Goal: Task Accomplishment & Management: Use online tool/utility

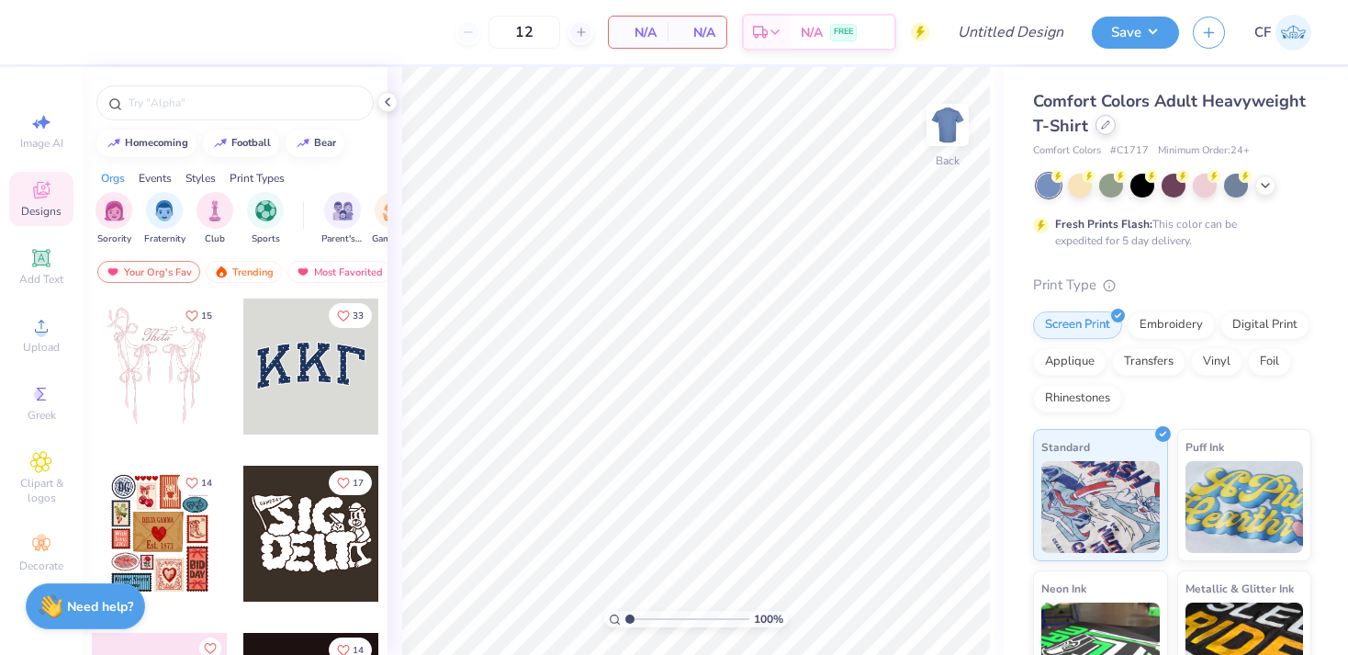
click at [1107, 129] on icon at bounding box center [1105, 124] width 9 height 9
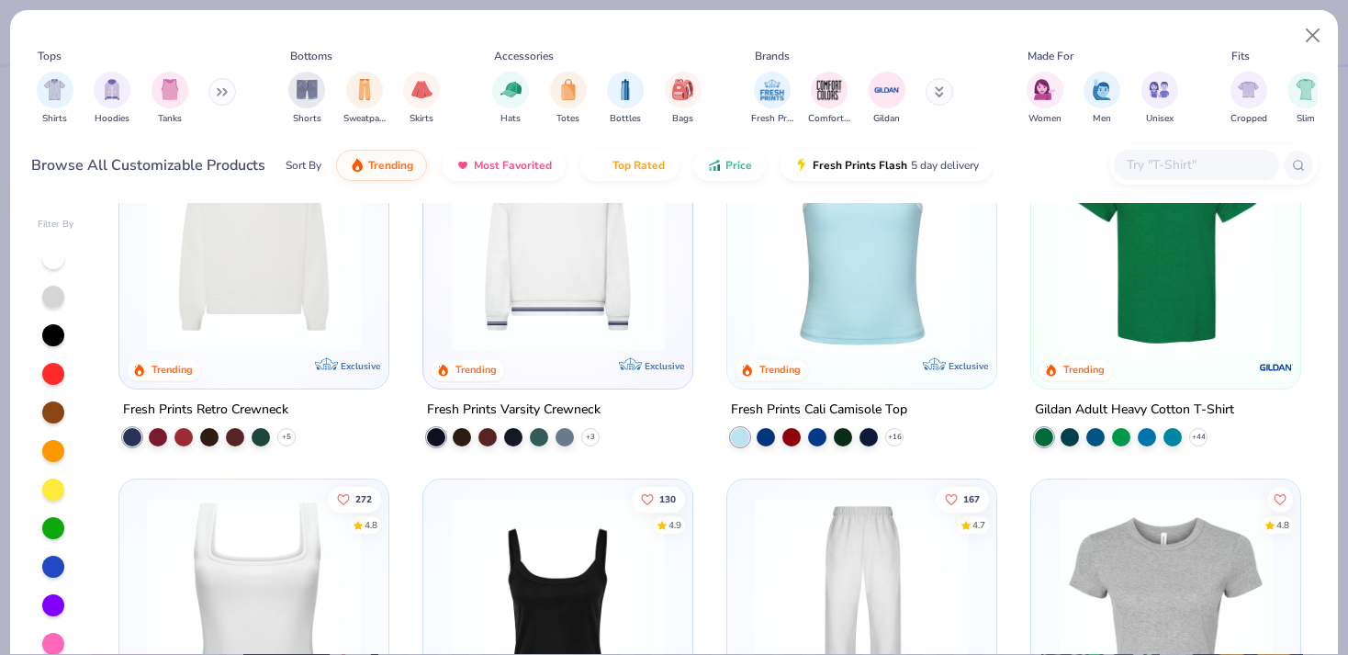
scroll to position [437, 0]
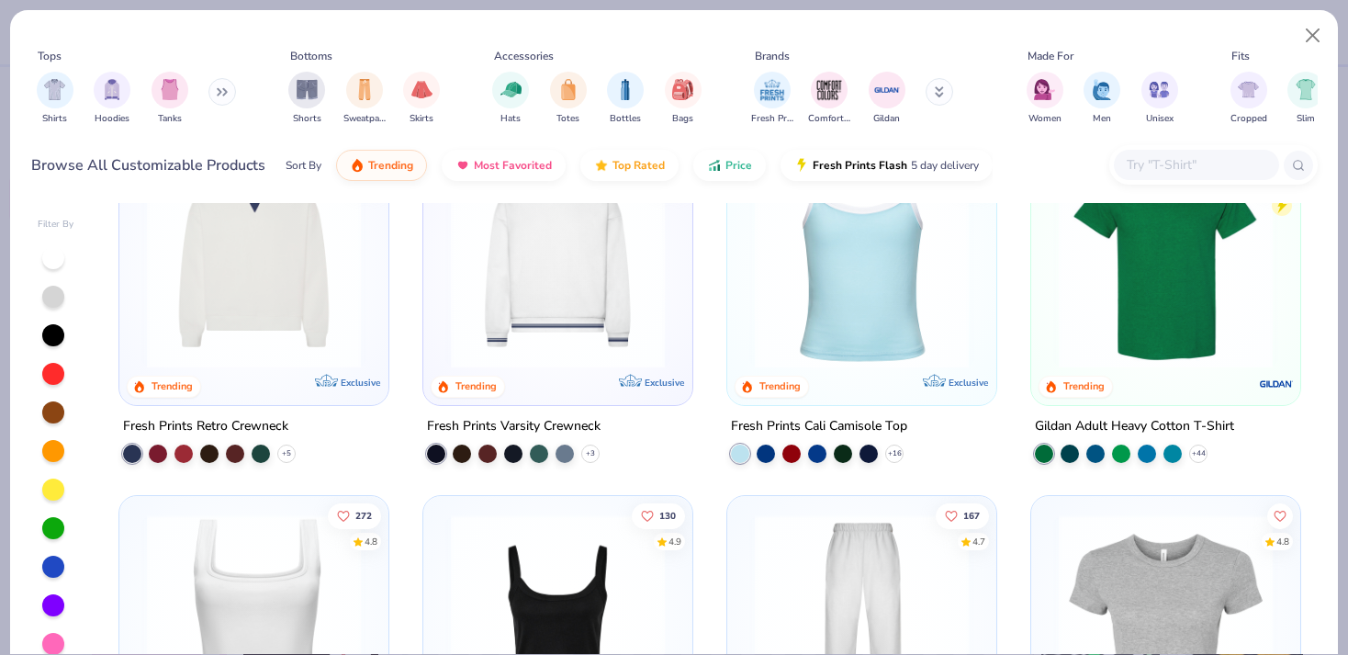
click at [1163, 331] on img at bounding box center [1166, 261] width 232 height 214
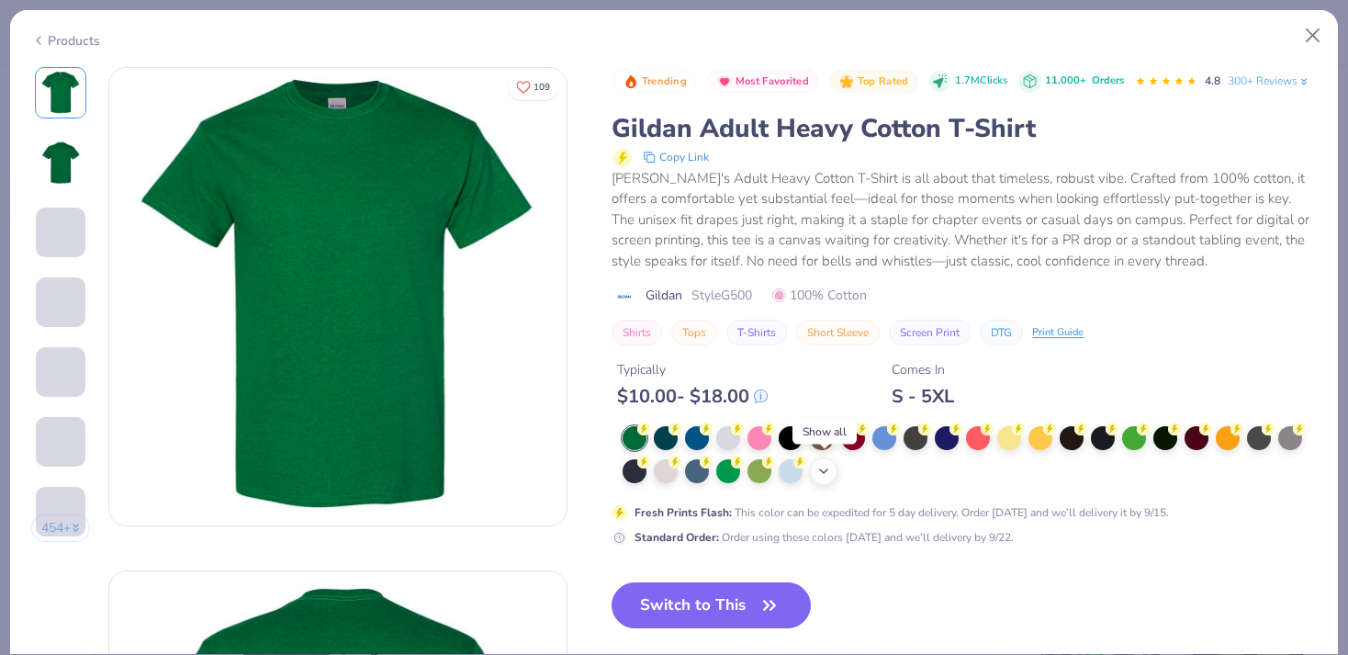
click at [828, 471] on icon at bounding box center [824, 471] width 15 height 15
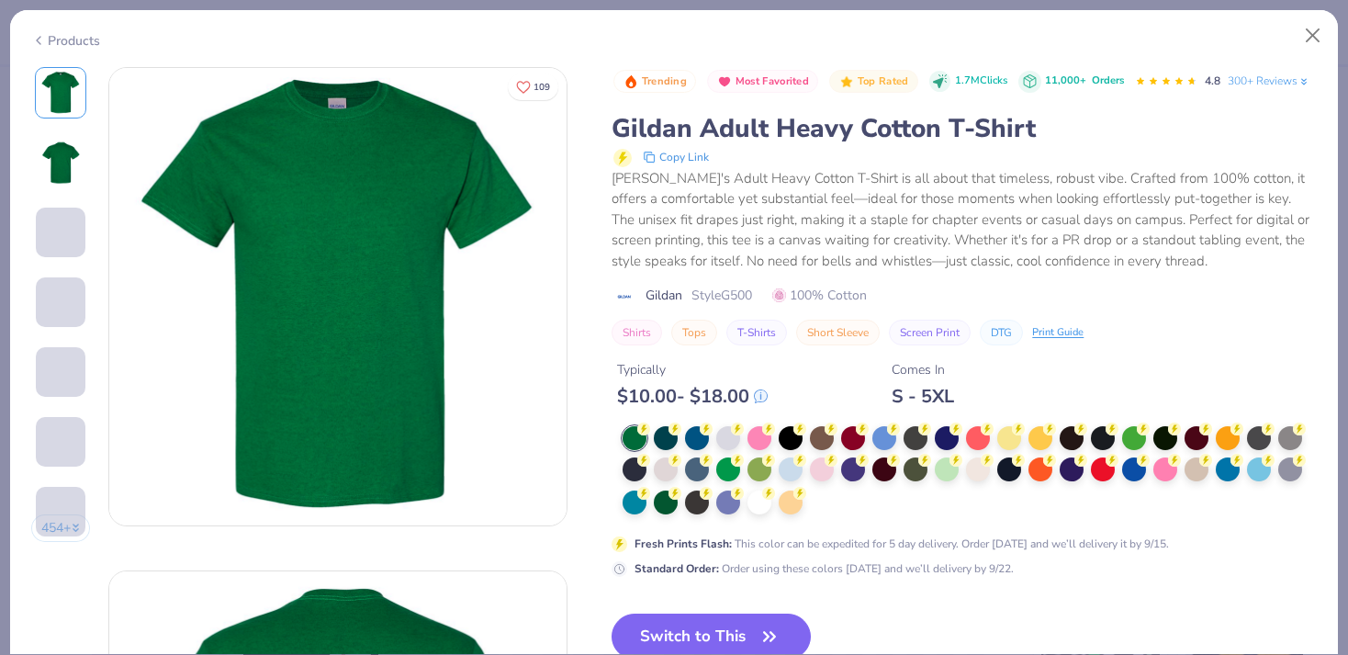
click at [818, 509] on div at bounding box center [970, 471] width 694 height 90
click at [758, 508] on div at bounding box center [760, 501] width 24 height 24
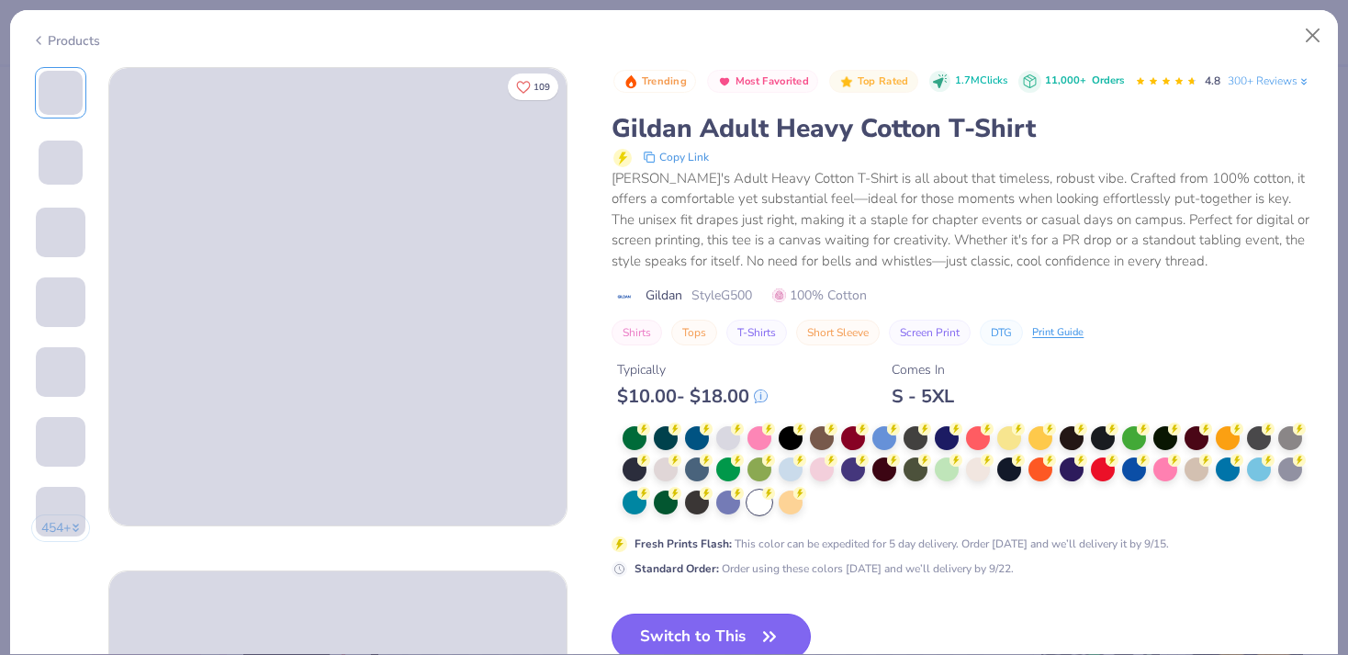
click at [779, 635] on icon "button" at bounding box center [770, 637] width 26 height 26
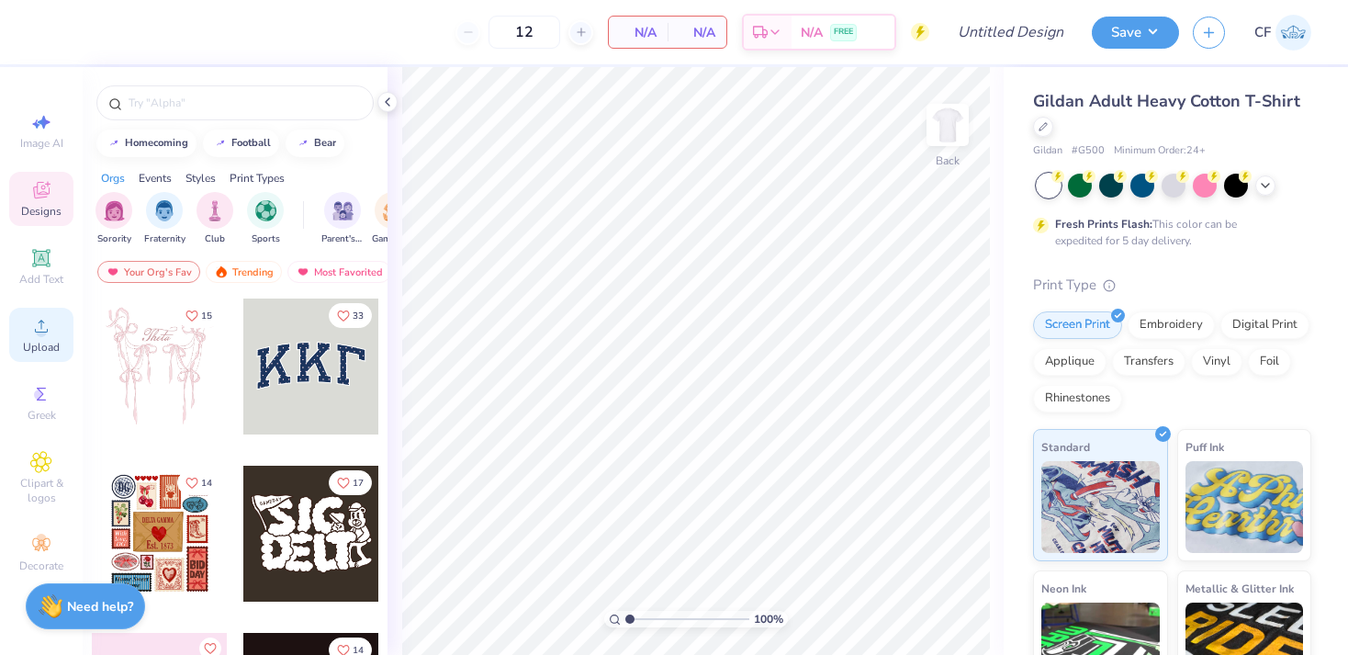
click at [35, 329] on icon at bounding box center [41, 326] width 22 height 22
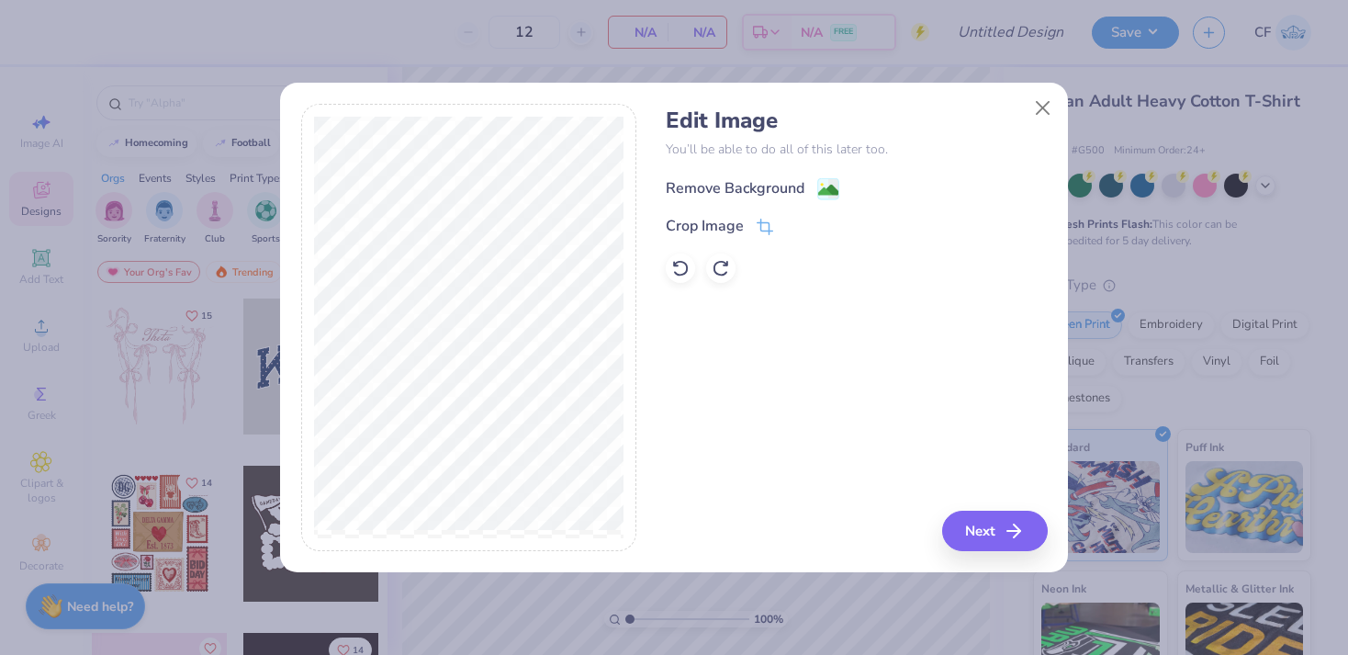
click at [814, 186] on div "Remove Background" at bounding box center [753, 188] width 174 height 23
click at [765, 226] on icon at bounding box center [765, 228] width 17 height 17
click at [844, 339] on div "Edit Image You’ll be able to do all of this later too. Remove Background Crop I…" at bounding box center [856, 328] width 381 height 448
click at [776, 292] on div "Edit Image You’ll be able to do all of this later too. Remove Background Crop I…" at bounding box center [856, 328] width 381 height 448
click at [795, 224] on icon at bounding box center [796, 225] width 11 height 11
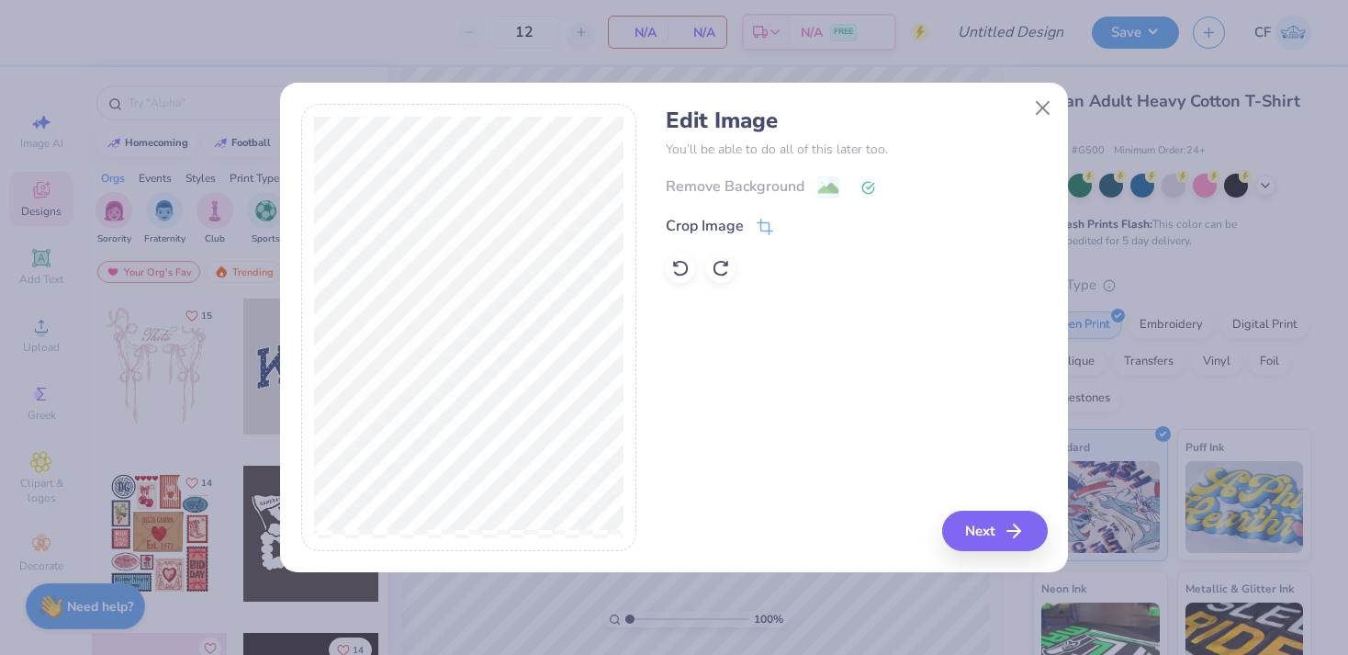
click at [829, 184] on div "Remove Background" at bounding box center [856, 186] width 381 height 23
click at [1038, 107] on button "Close" at bounding box center [1043, 108] width 35 height 35
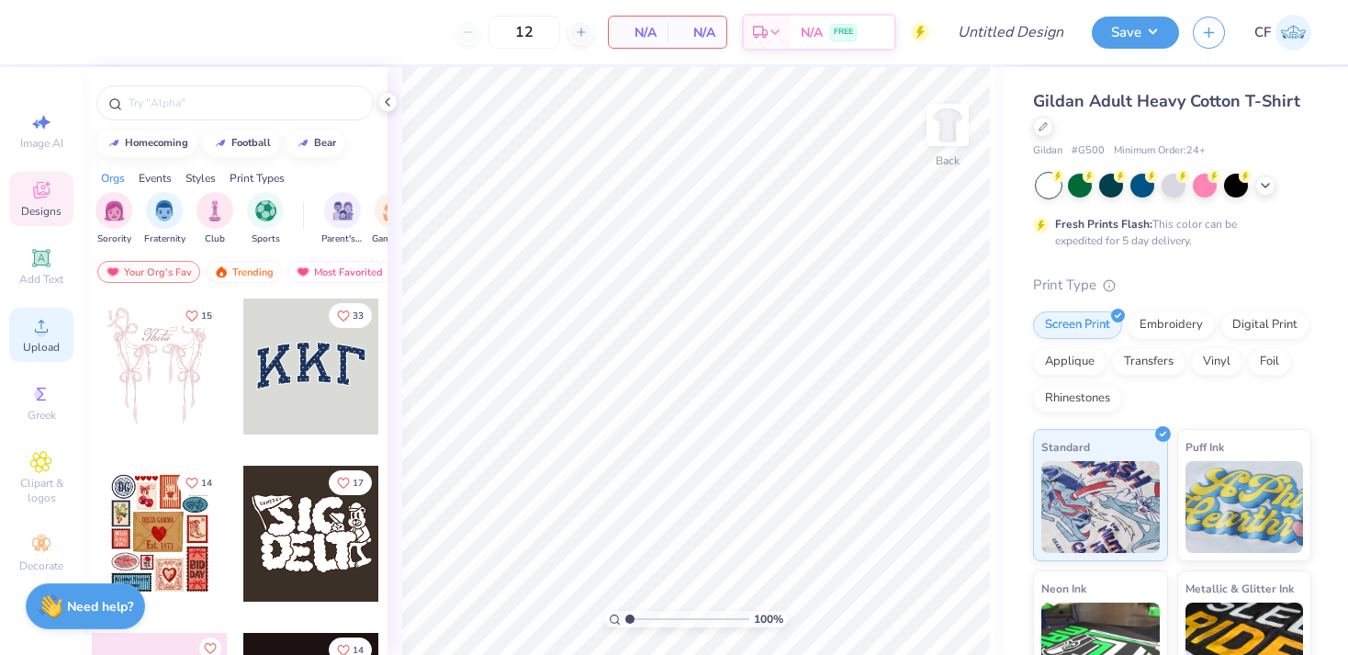
click at [49, 332] on icon at bounding box center [41, 326] width 22 height 22
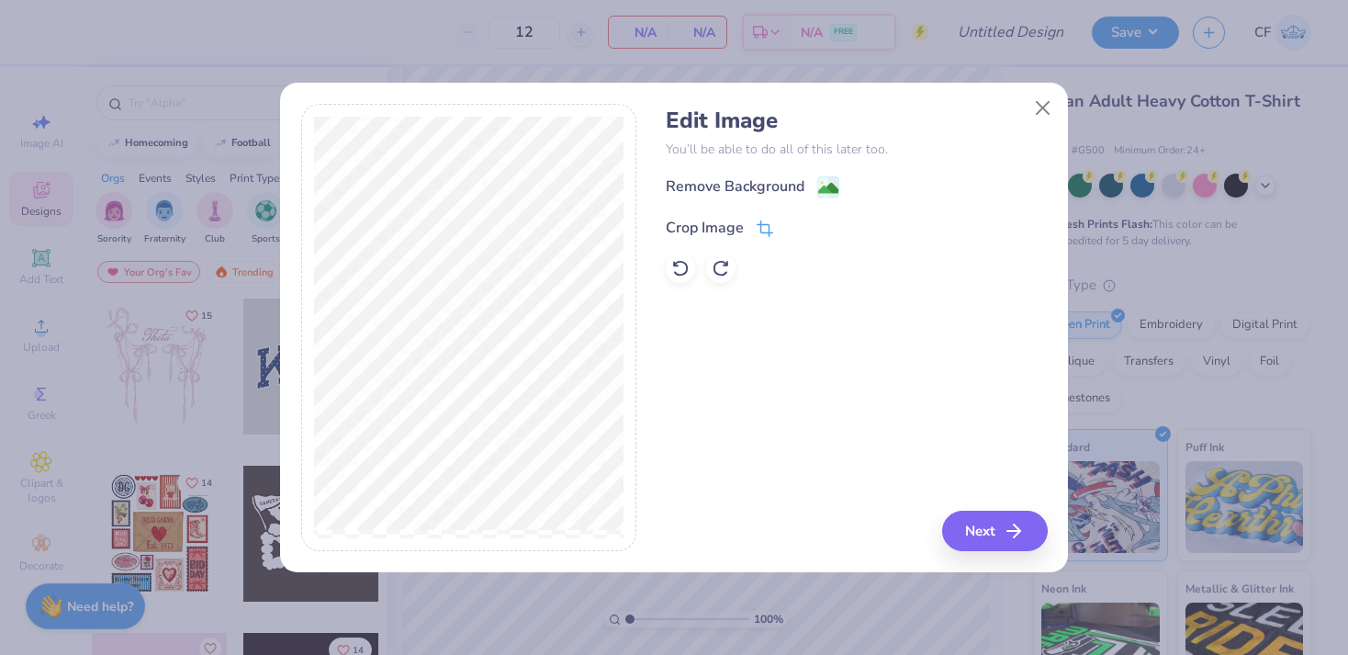
click at [773, 223] on icon at bounding box center [765, 228] width 17 height 17
click at [791, 221] on icon at bounding box center [796, 225] width 11 height 11
click at [824, 185] on image at bounding box center [828, 190] width 20 height 20
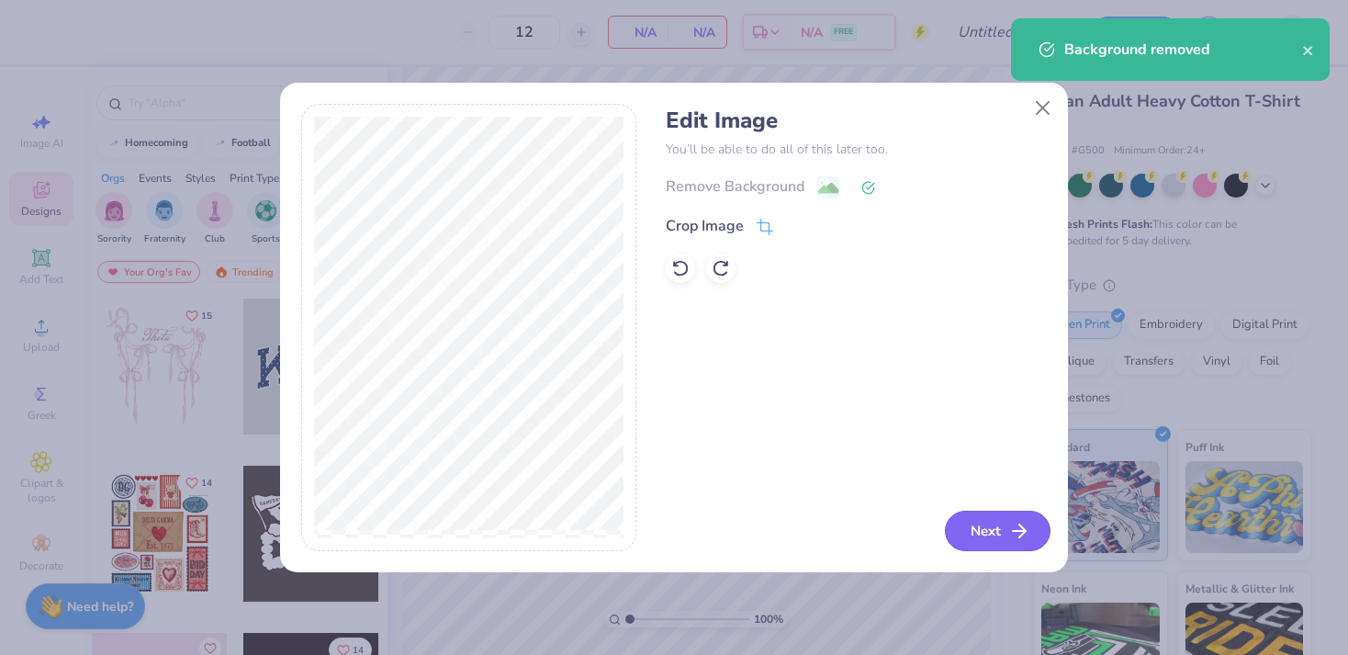
click at [978, 519] on button "Next" at bounding box center [998, 531] width 106 height 40
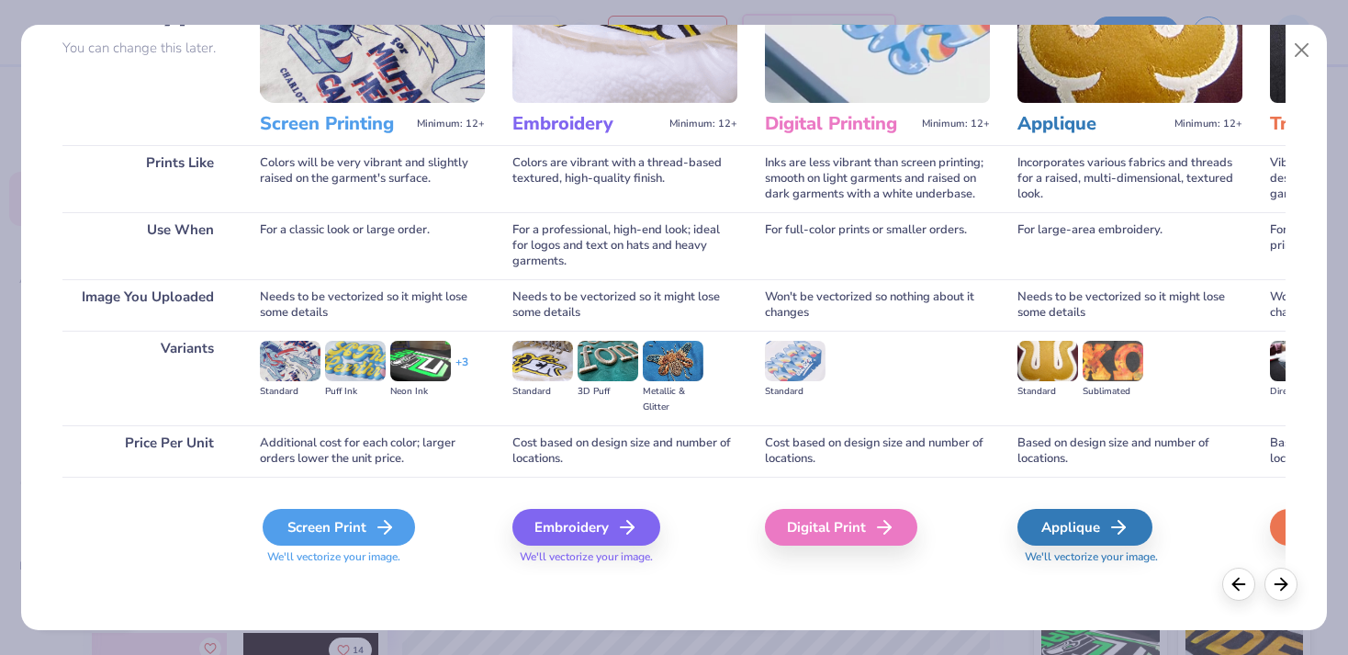
scroll to position [169, 0]
click at [373, 525] on div "Screen Print" at bounding box center [339, 527] width 152 height 37
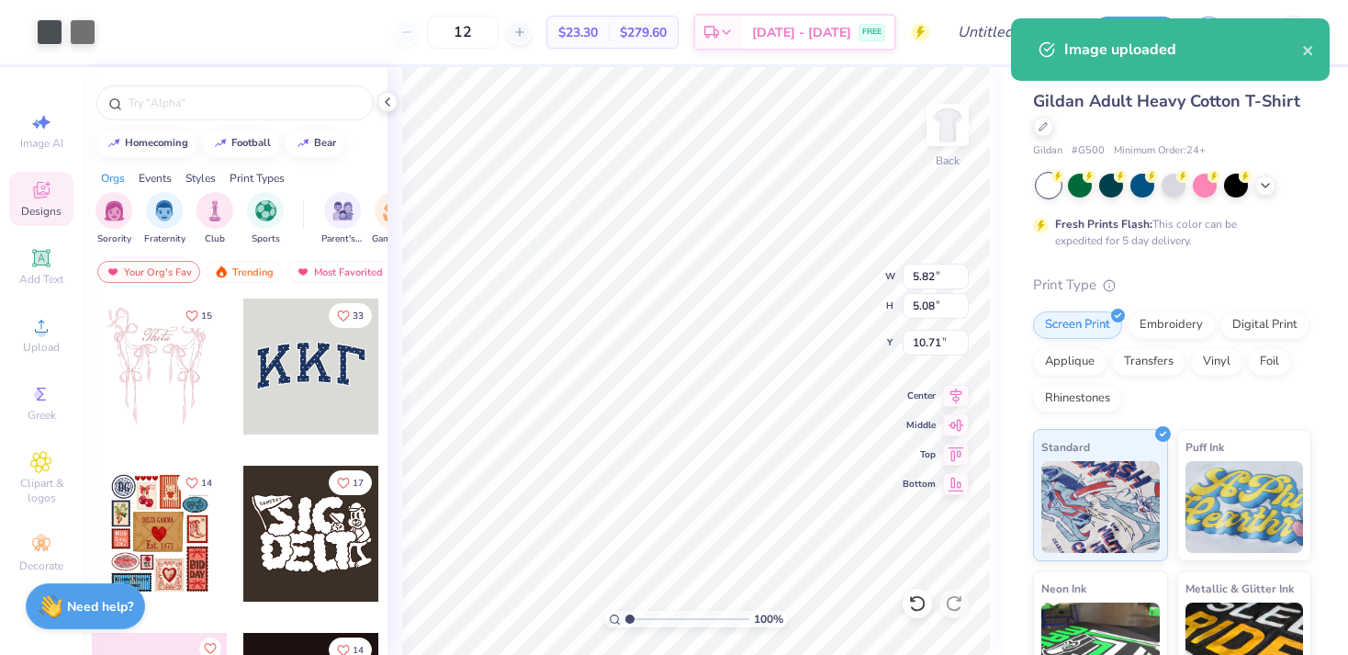
type input "3.60"
type input "3.14"
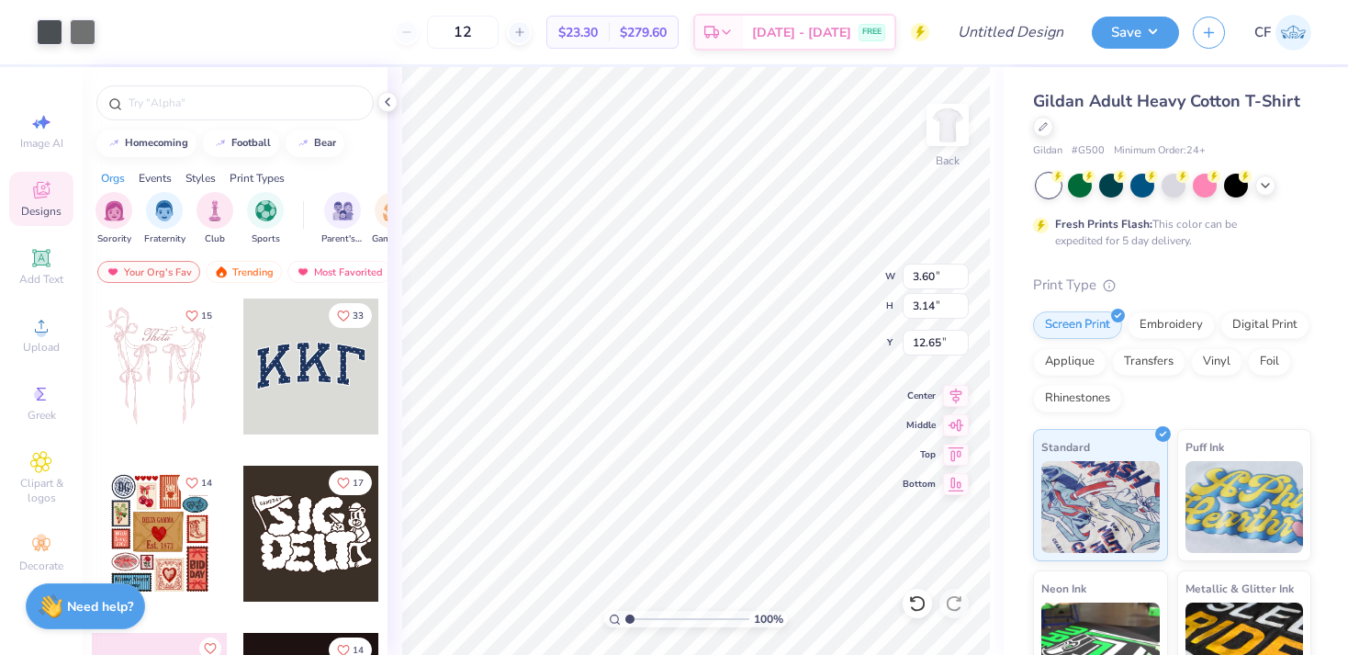
type input "3.00"
click at [1239, 182] on div at bounding box center [1236, 184] width 24 height 24
click at [1263, 189] on icon at bounding box center [1265, 183] width 15 height 15
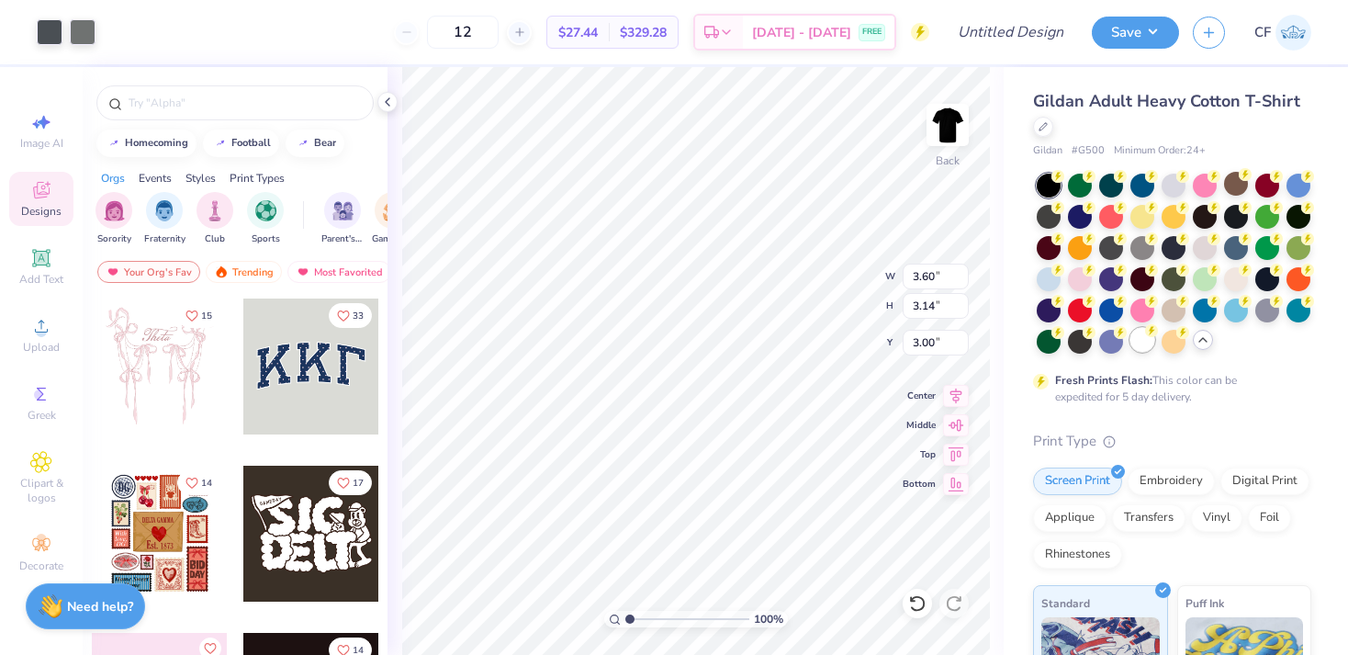
click at [1144, 338] on div at bounding box center [1143, 340] width 24 height 24
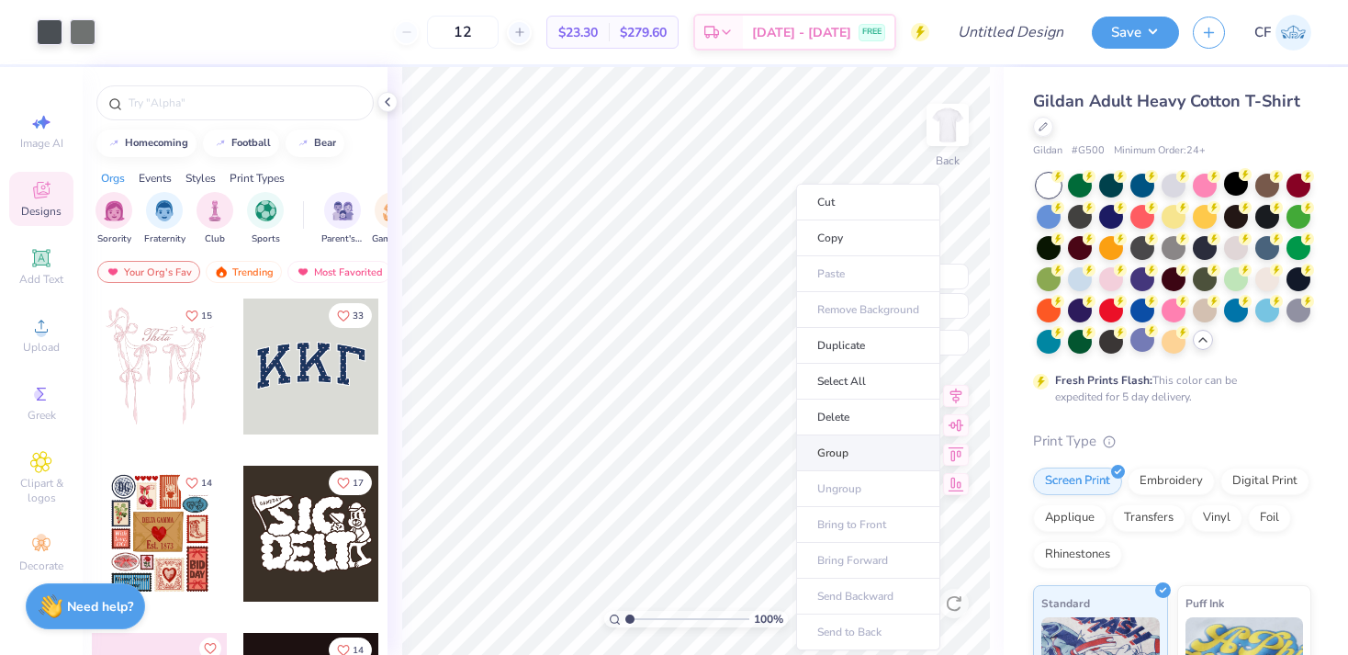
click at [878, 445] on li "Group" at bounding box center [868, 453] width 144 height 36
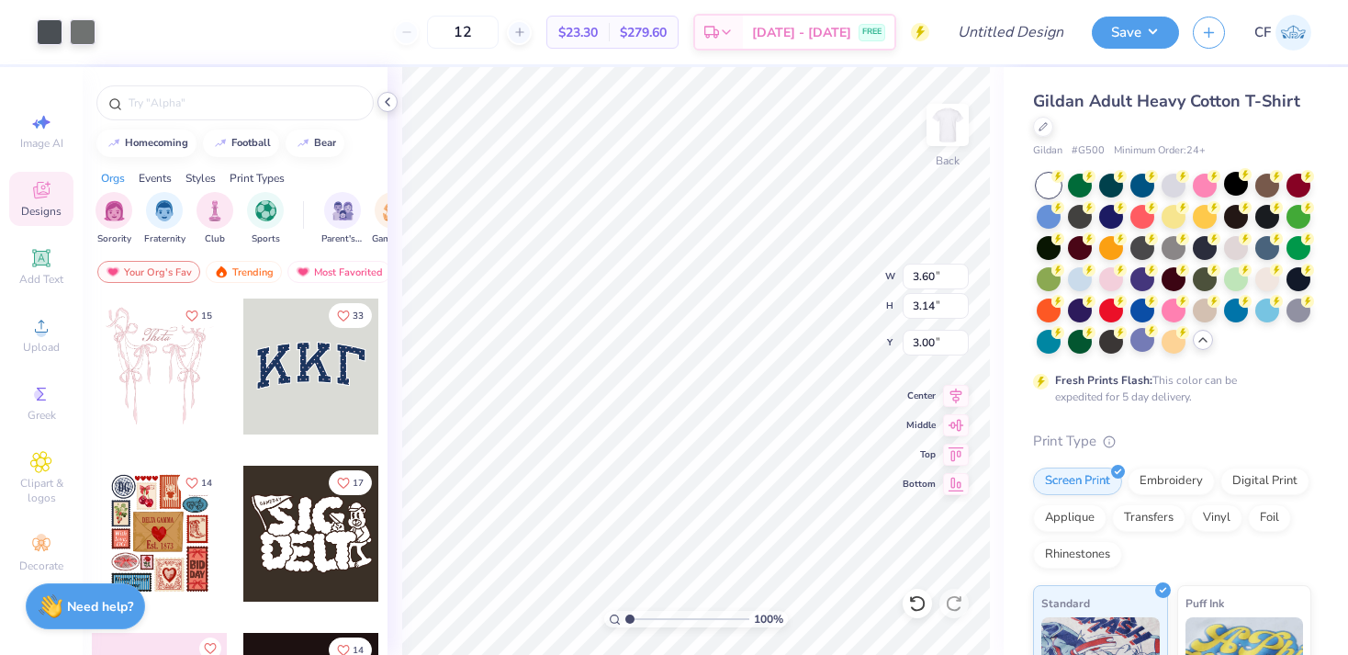
click at [387, 105] on icon at bounding box center [387, 102] width 15 height 15
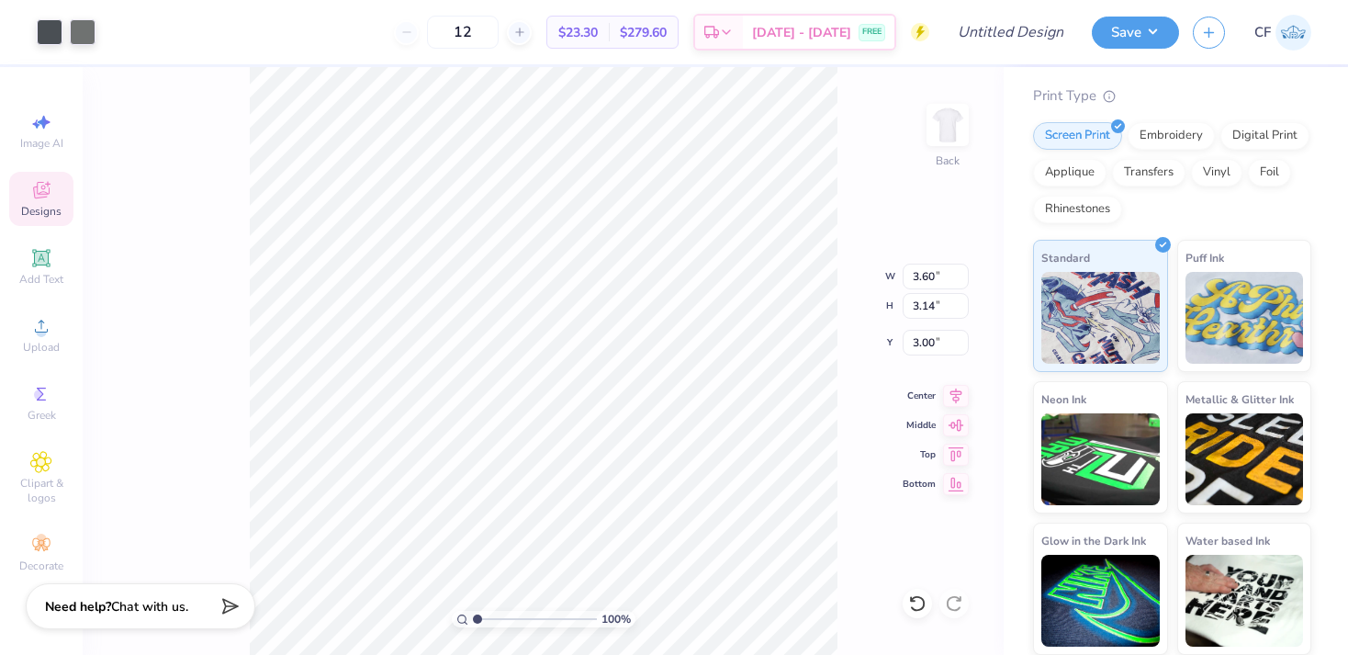
scroll to position [344, 0]
click at [947, 206] on div "100 % Back W 3.60 3.60 " H 3.14 3.14 " Y 3.00 3.00 " Center Middle Top Bottom" at bounding box center [543, 361] width 921 height 588
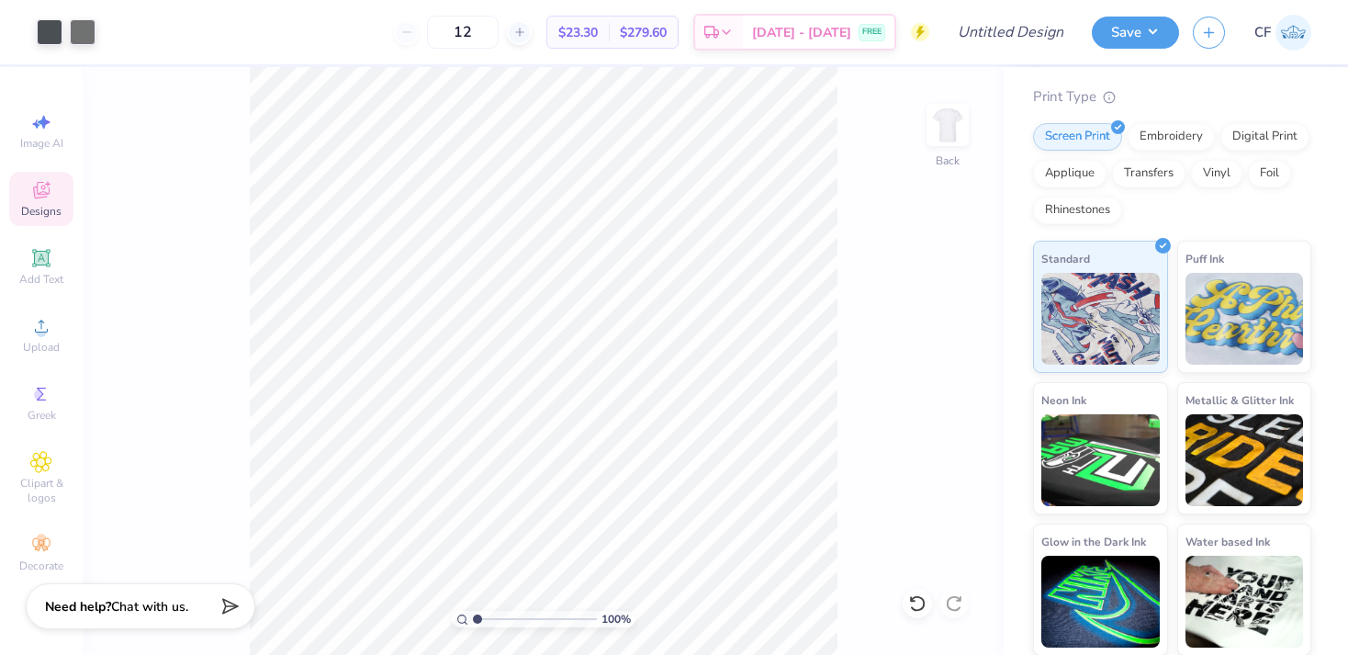
click at [917, 206] on div "100 % Back" at bounding box center [543, 361] width 921 height 588
click at [953, 133] on img at bounding box center [947, 124] width 73 height 73
click at [58, 353] on span "Upload" at bounding box center [41, 347] width 37 height 15
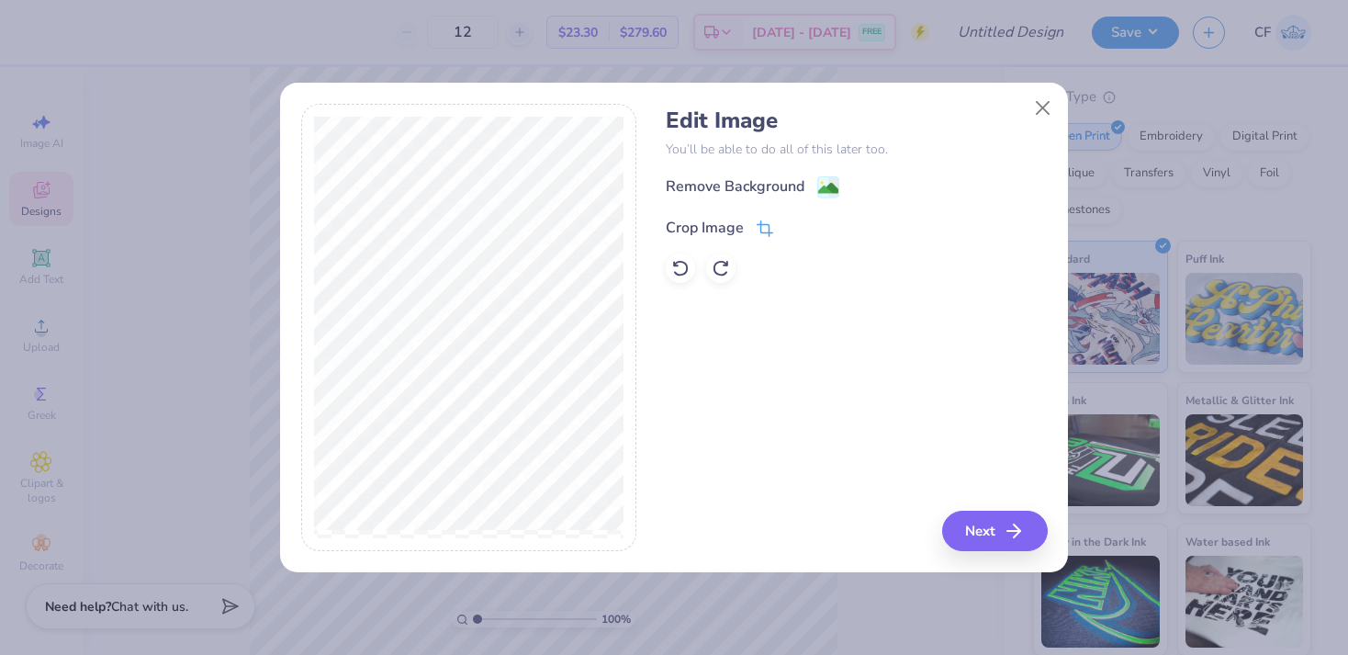
click at [758, 231] on icon at bounding box center [765, 228] width 17 height 17
click at [311, 389] on div at bounding box center [469, 328] width 336 height 448
click at [798, 227] on icon at bounding box center [796, 225] width 11 height 11
click at [834, 187] on image at bounding box center [828, 190] width 20 height 20
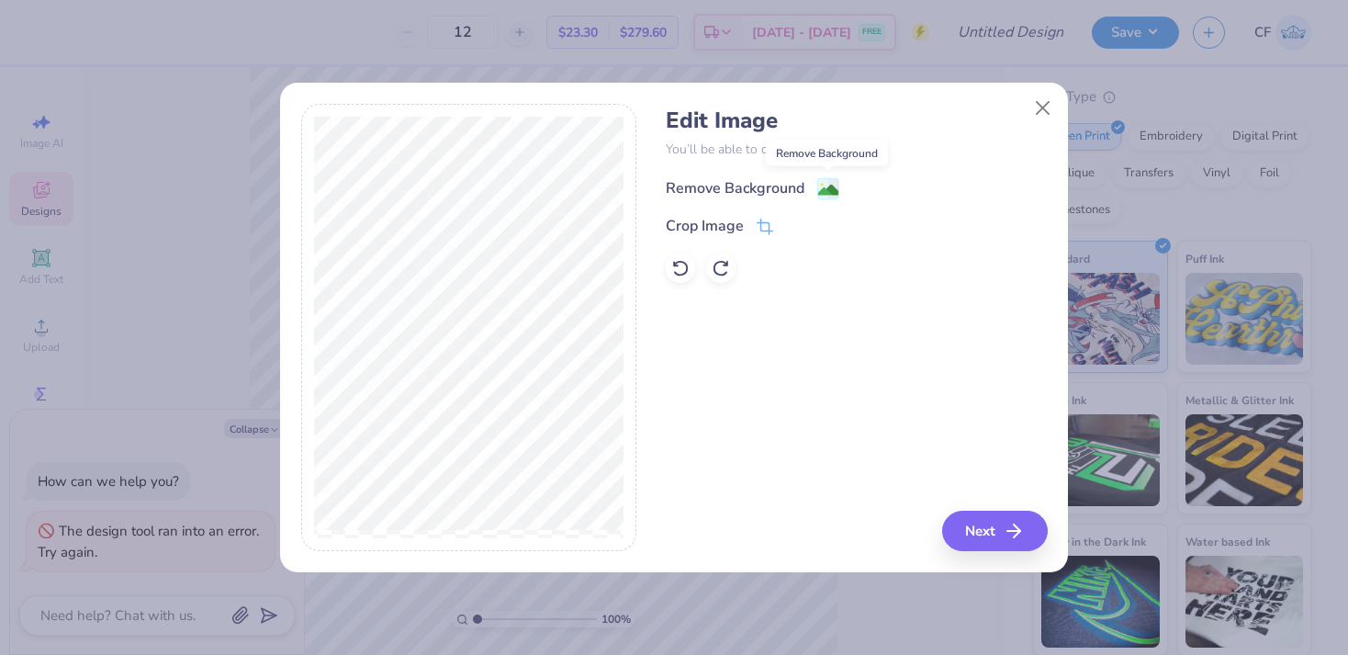
click at [824, 187] on image at bounding box center [828, 190] width 20 height 20
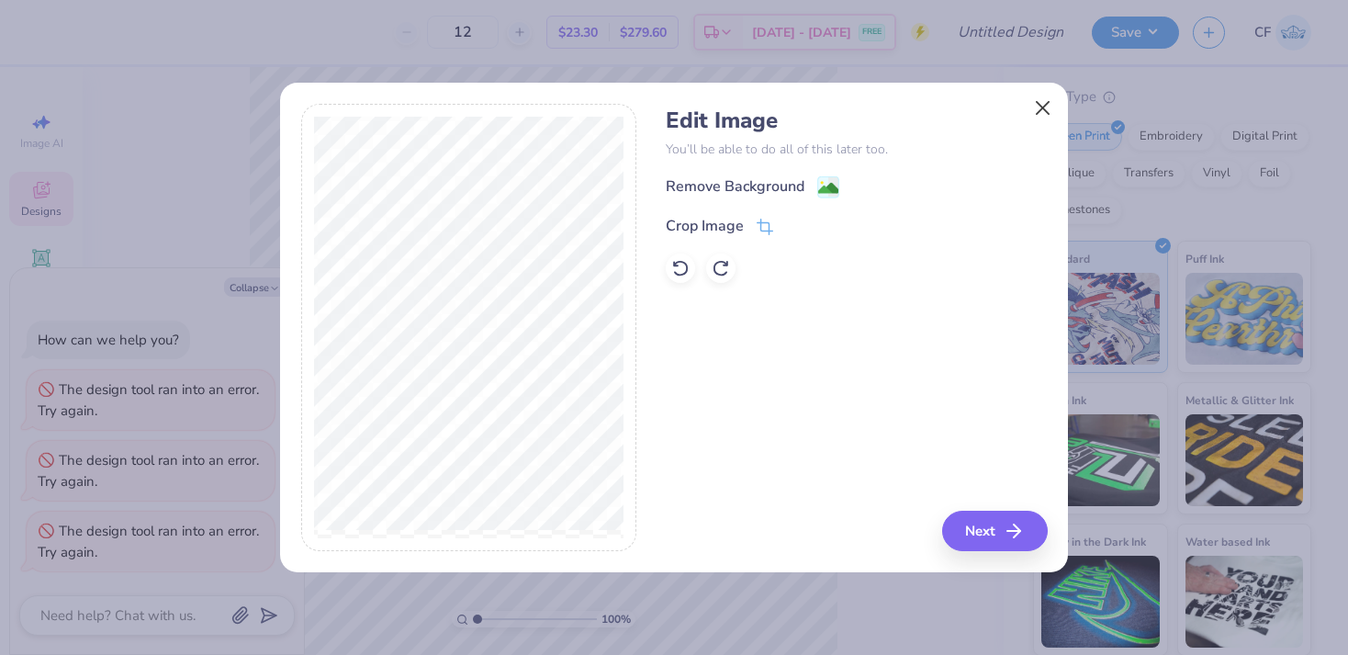
click at [1043, 102] on button "Close" at bounding box center [1043, 108] width 35 height 35
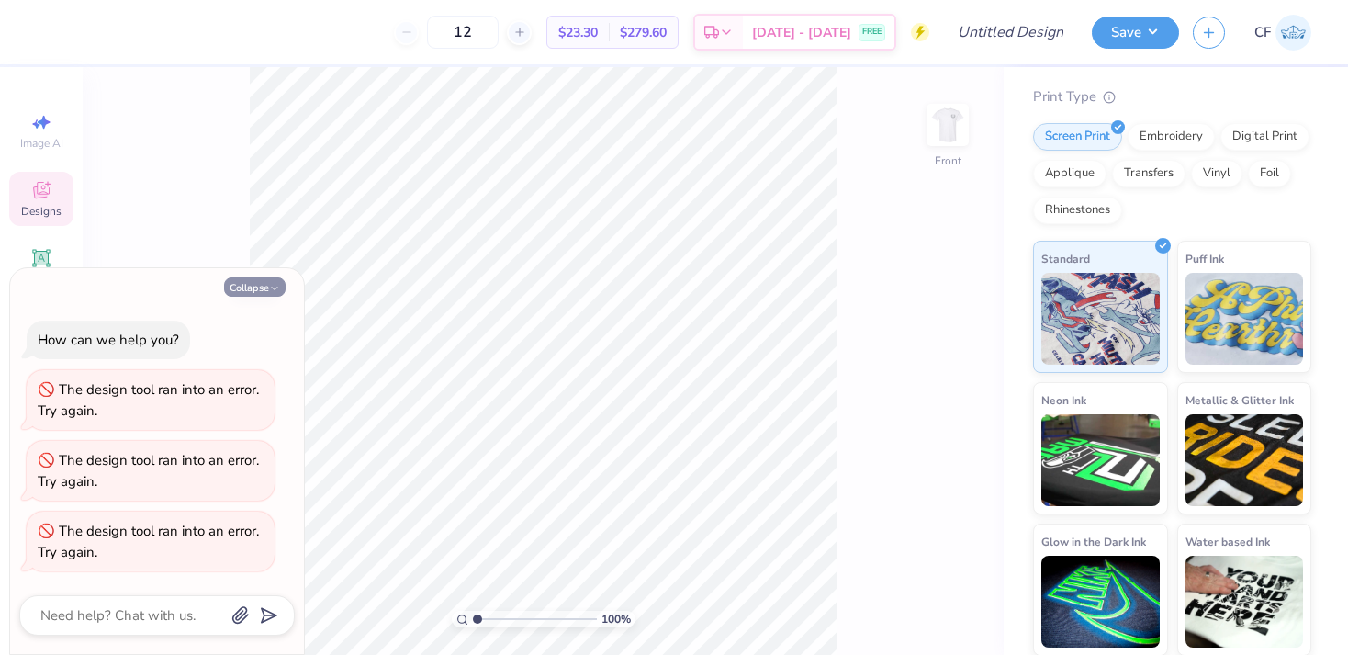
click at [242, 297] on button "Collapse" at bounding box center [255, 286] width 62 height 19
type textarea "x"
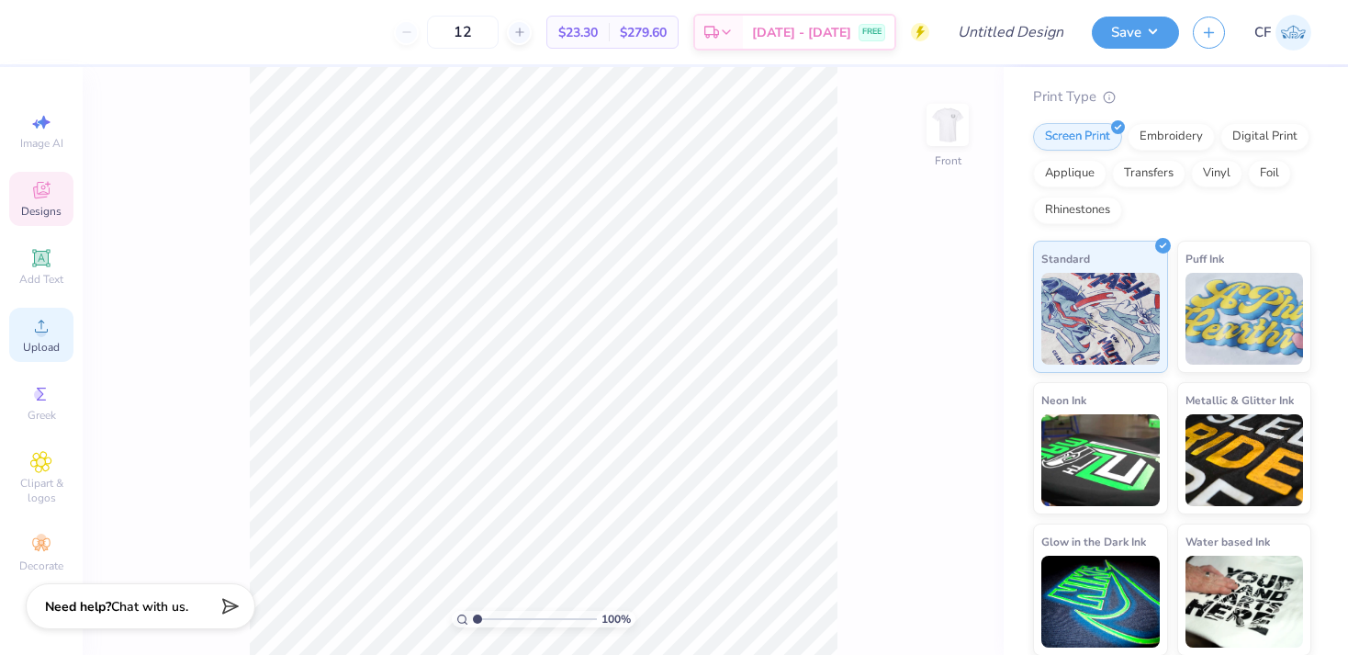
click at [44, 334] on circle at bounding box center [41, 332] width 10 height 10
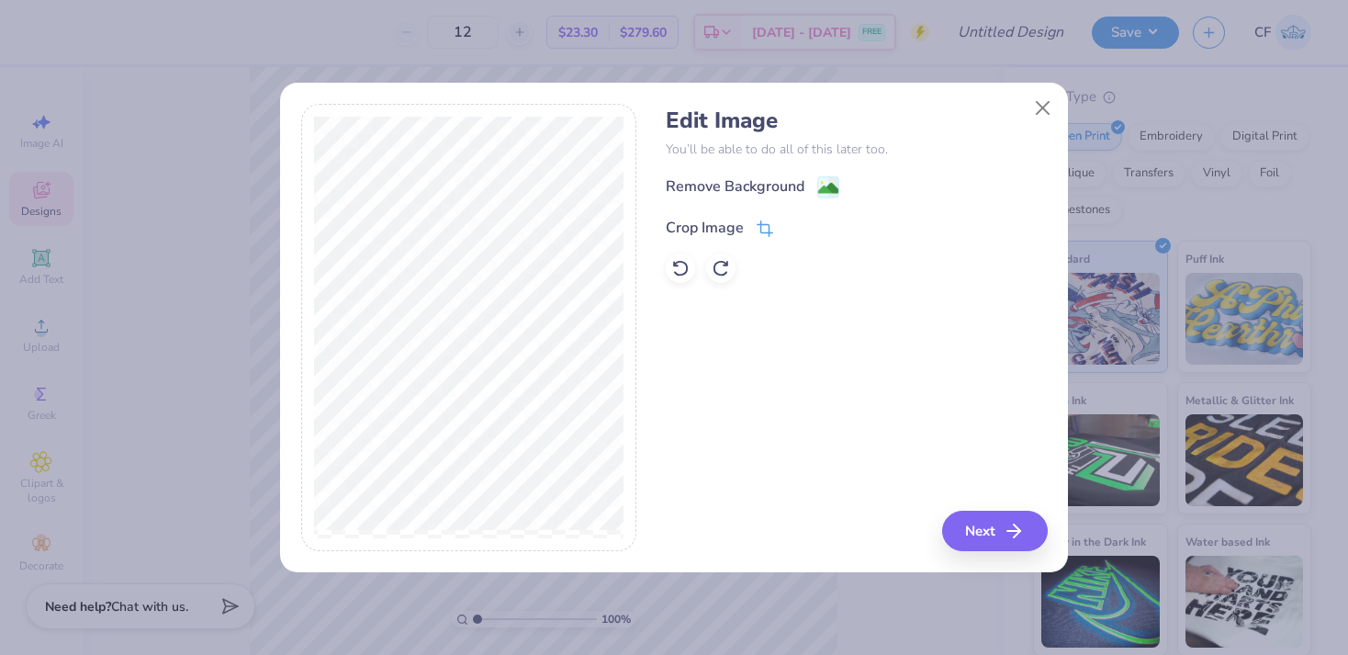
click at [750, 231] on div "Crop Image" at bounding box center [719, 228] width 107 height 22
click at [793, 220] on icon at bounding box center [796, 225] width 11 height 11
click at [823, 195] on image at bounding box center [828, 190] width 20 height 20
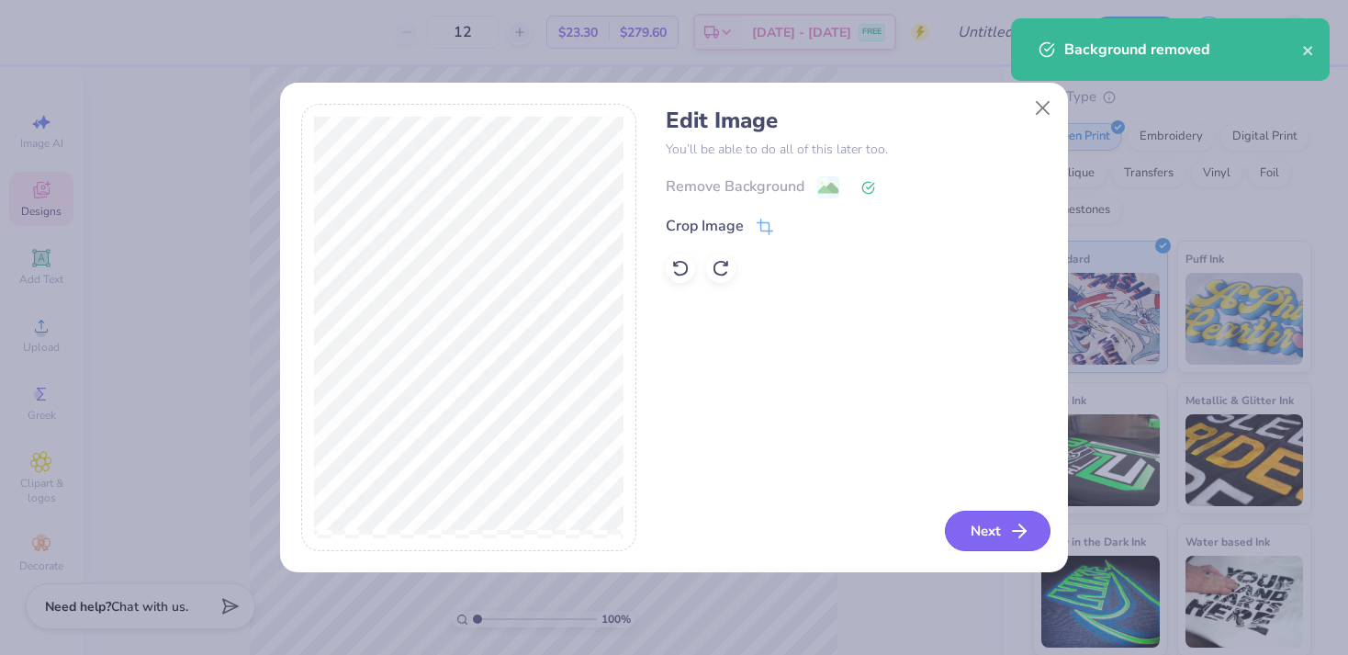
click at [996, 516] on button "Next" at bounding box center [998, 531] width 106 height 40
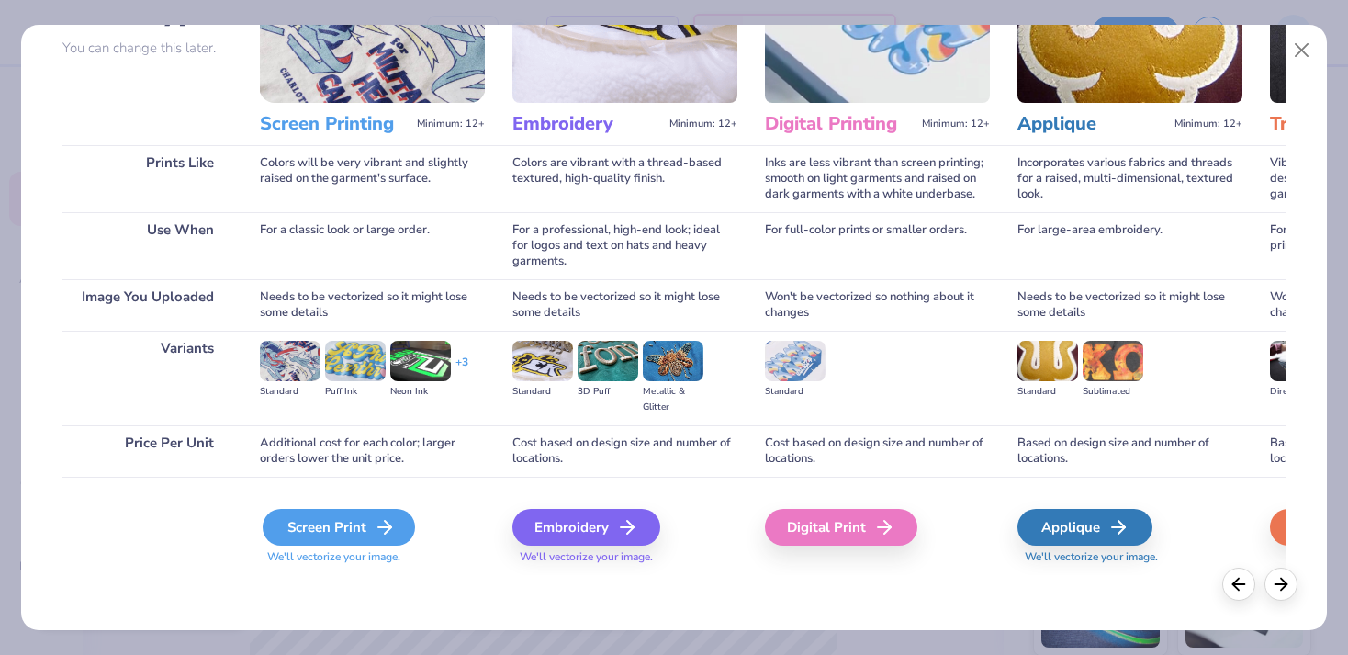
scroll to position [169, 0]
click at [388, 524] on polyline at bounding box center [388, 527] width 6 height 13
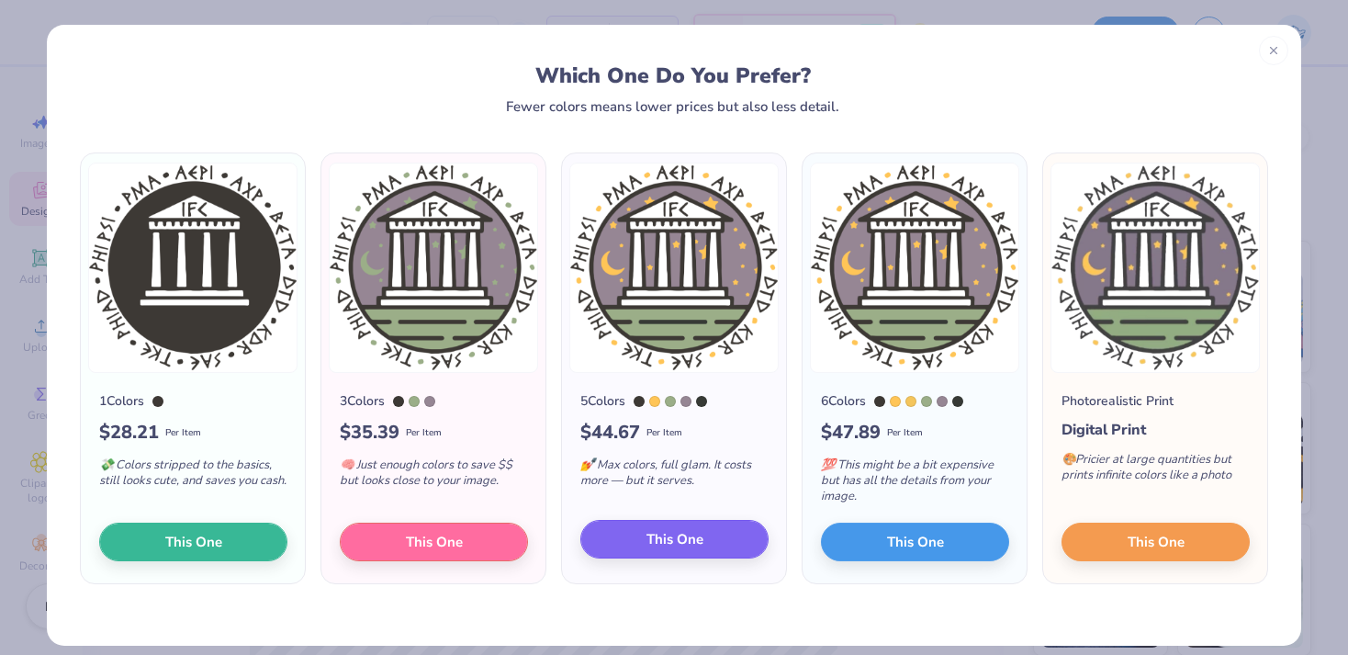
click at [713, 536] on button "This One" at bounding box center [675, 539] width 188 height 39
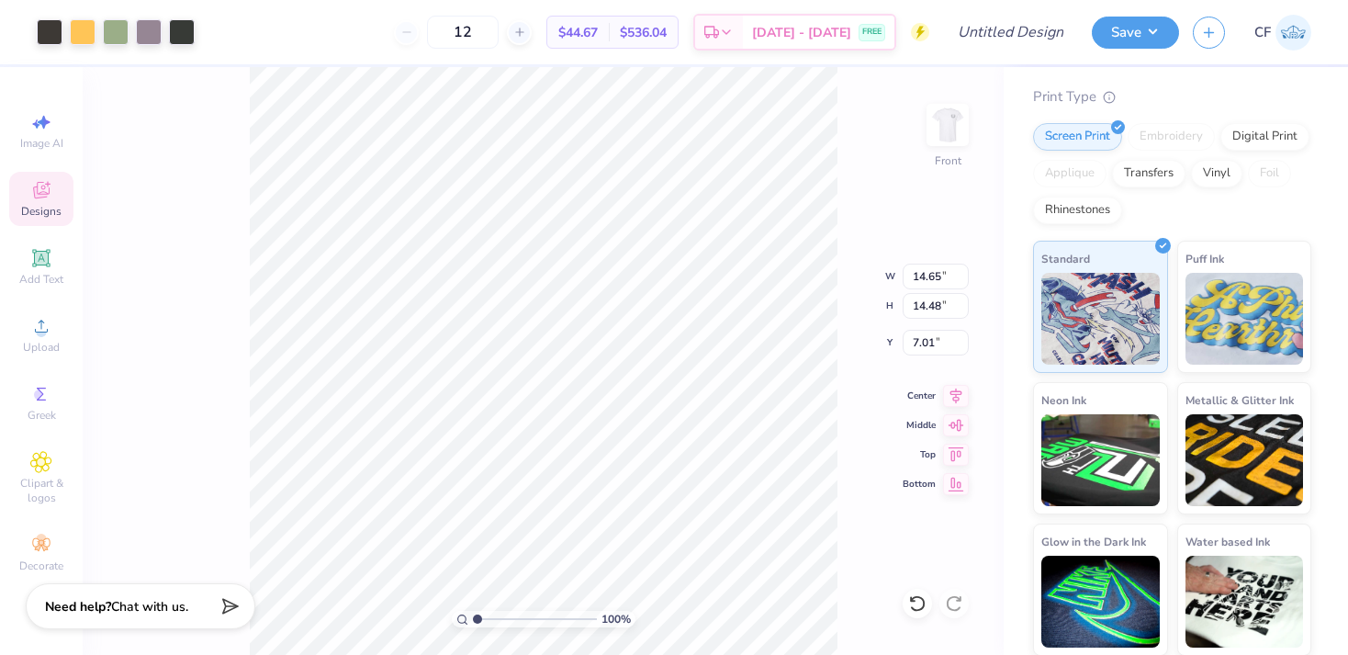
type input "3.50"
type input "11.62"
type input "11.49"
type input "3.30"
drag, startPoint x: 502, startPoint y: 41, endPoint x: 418, endPoint y: 38, distance: 83.7
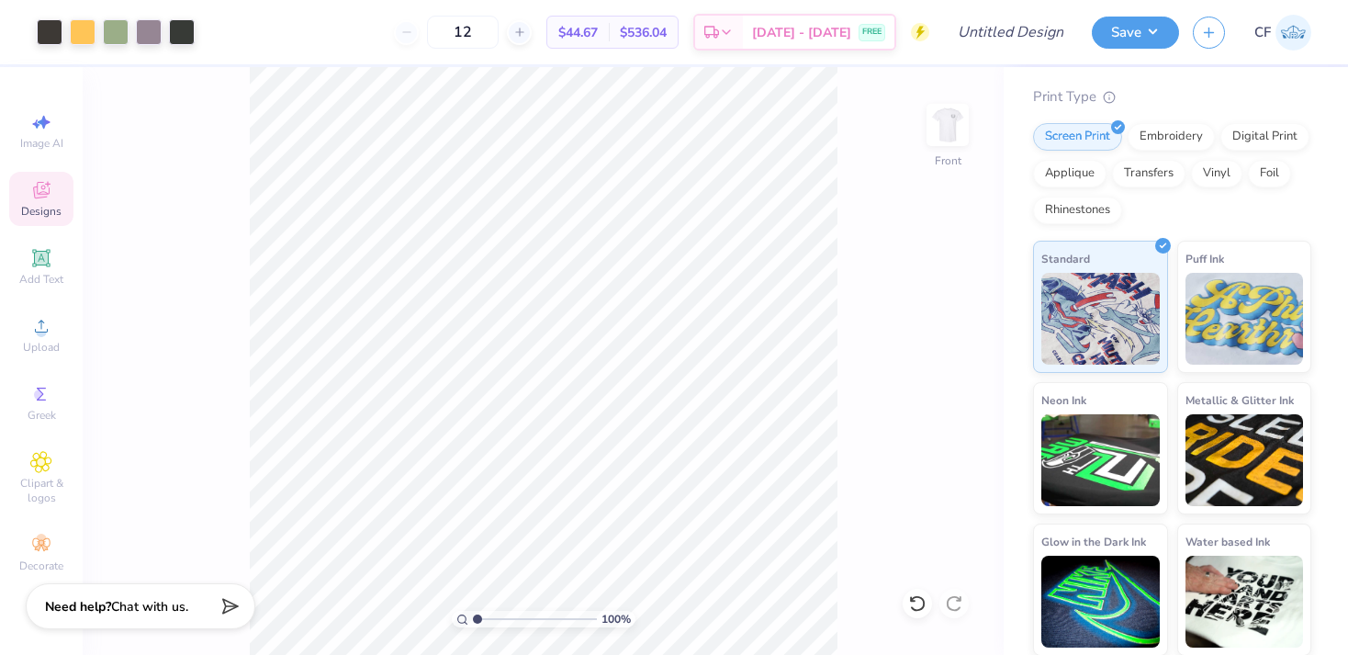
click at [418, 38] on div "12" at bounding box center [463, 32] width 138 height 33
type input "100"
type input "3.00"
click at [963, 128] on img at bounding box center [947, 124] width 73 height 73
click at [93, 30] on div at bounding box center [83, 30] width 26 height 26
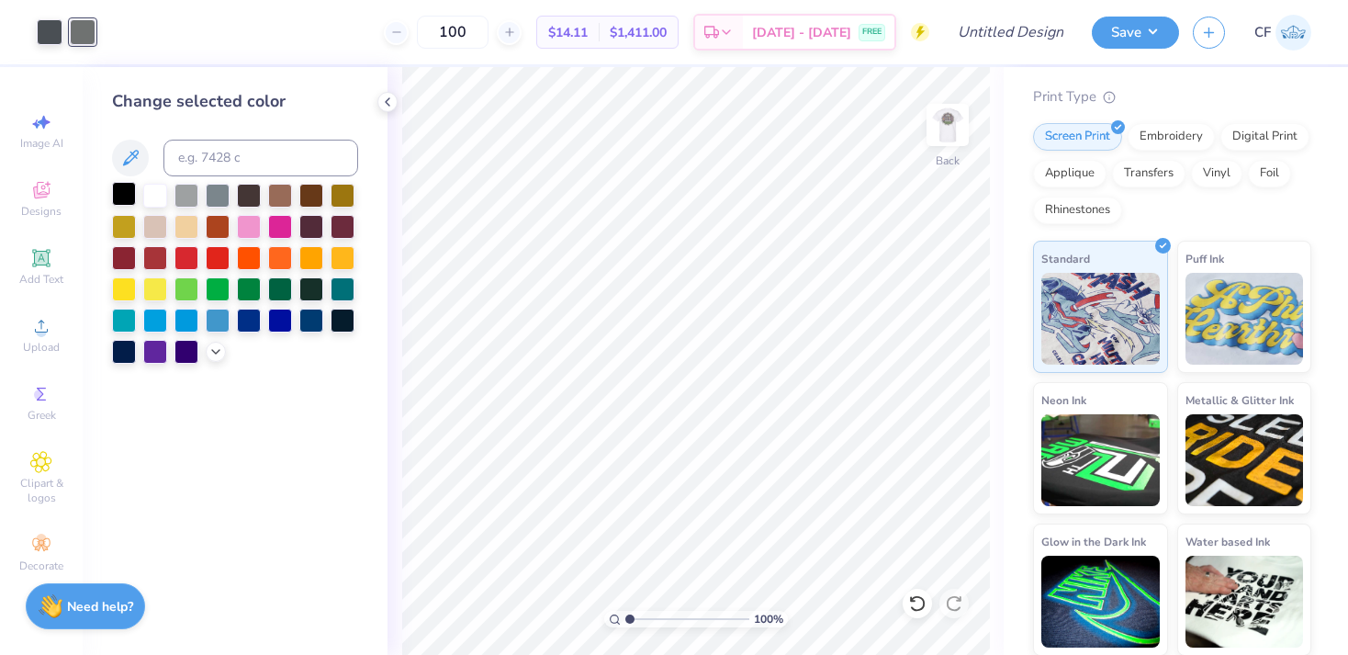
click at [120, 197] on div at bounding box center [124, 194] width 24 height 24
click at [51, 30] on div at bounding box center [50, 30] width 26 height 26
click at [118, 201] on div at bounding box center [124, 194] width 24 height 24
click at [957, 129] on img at bounding box center [947, 124] width 73 height 73
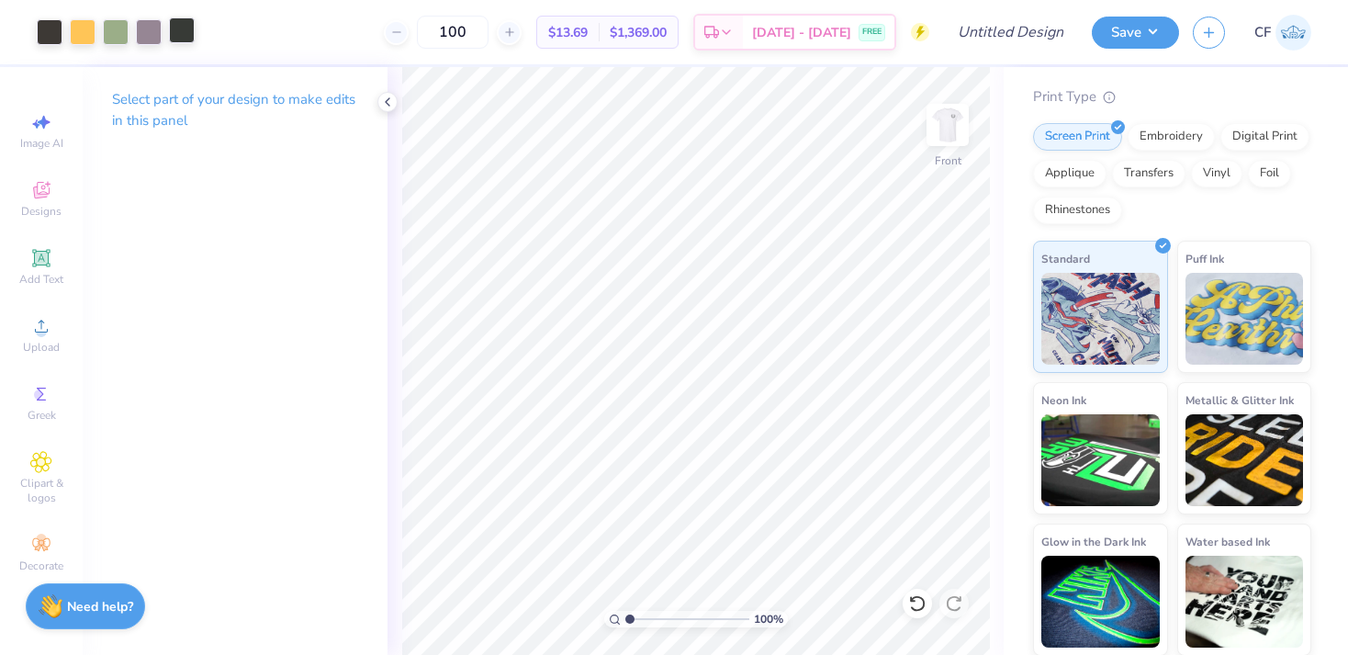
click at [178, 28] on div at bounding box center [182, 30] width 26 height 26
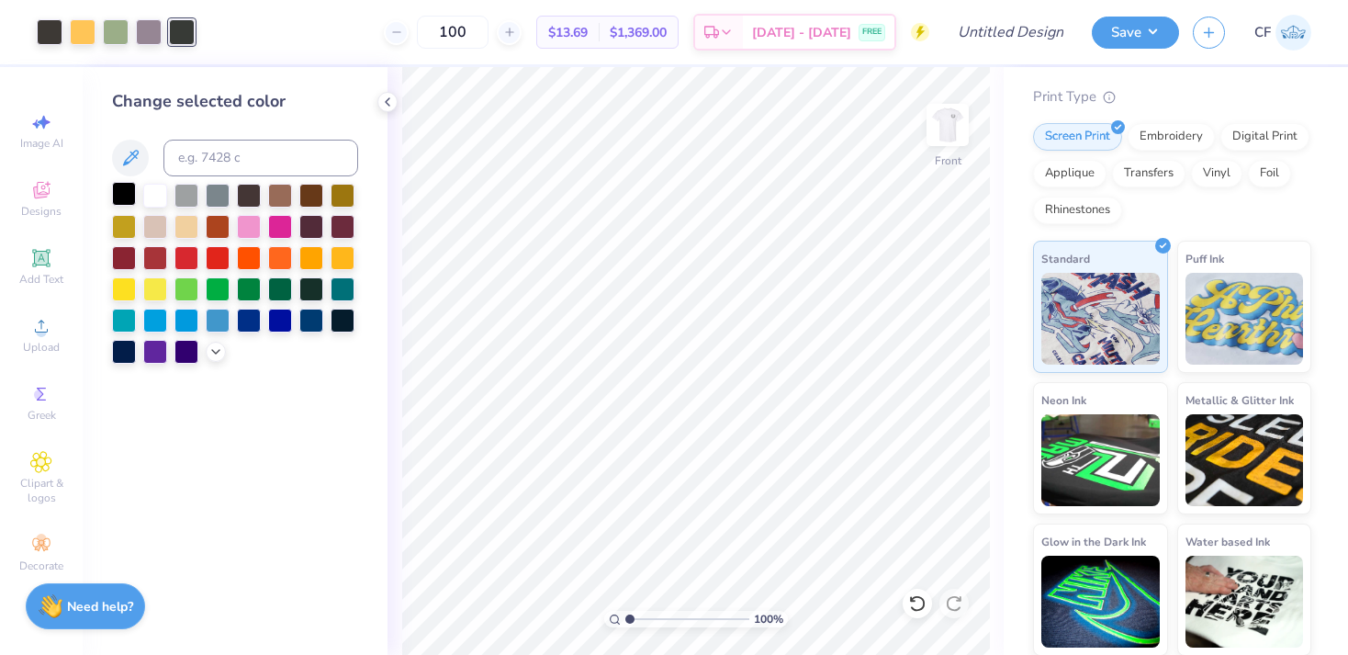
click at [129, 203] on div at bounding box center [124, 194] width 24 height 24
click at [51, 37] on div at bounding box center [50, 30] width 26 height 26
click at [125, 199] on div at bounding box center [124, 194] width 24 height 24
click at [942, 126] on img at bounding box center [947, 124] width 73 height 73
click at [1155, 42] on button "Save" at bounding box center [1135, 30] width 87 height 32
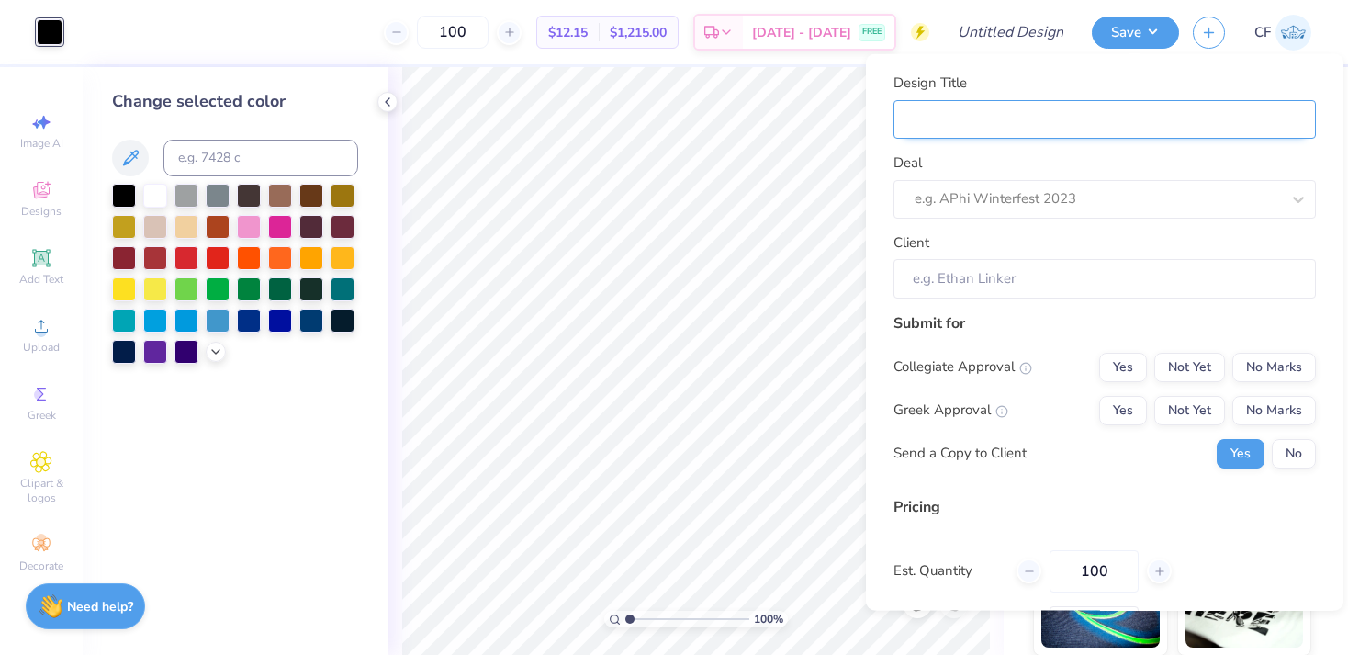
click at [981, 114] on input "Design Title" at bounding box center [1105, 118] width 423 height 39
type input "I"
type input "IF"
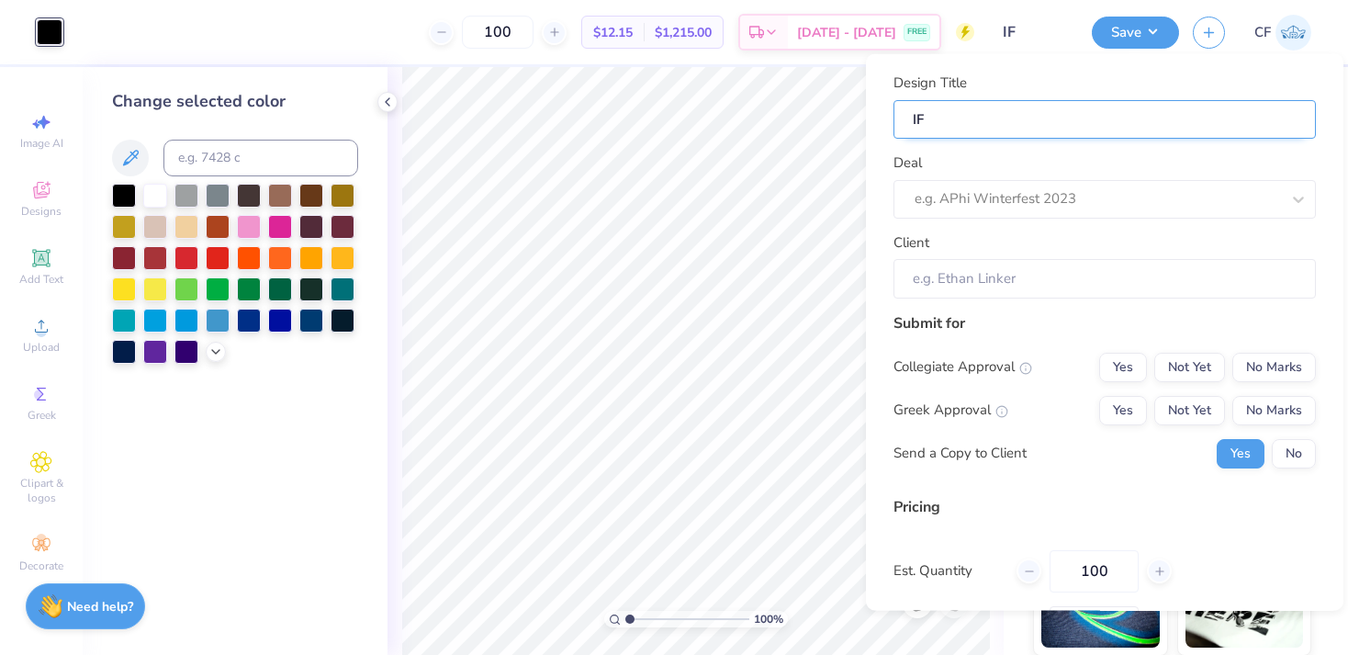
type input "IFC"
type input "IFC S"
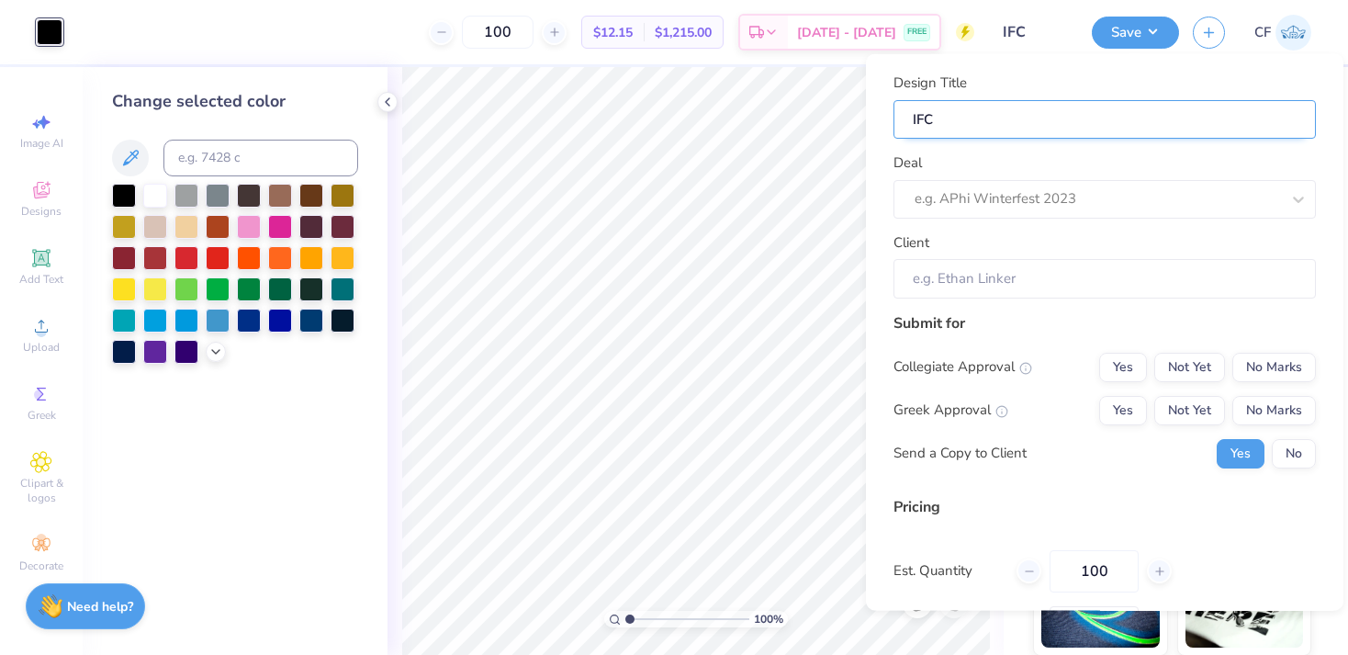
type input "IFC S"
type input "IFC Sh"
type input "IFC Shi"
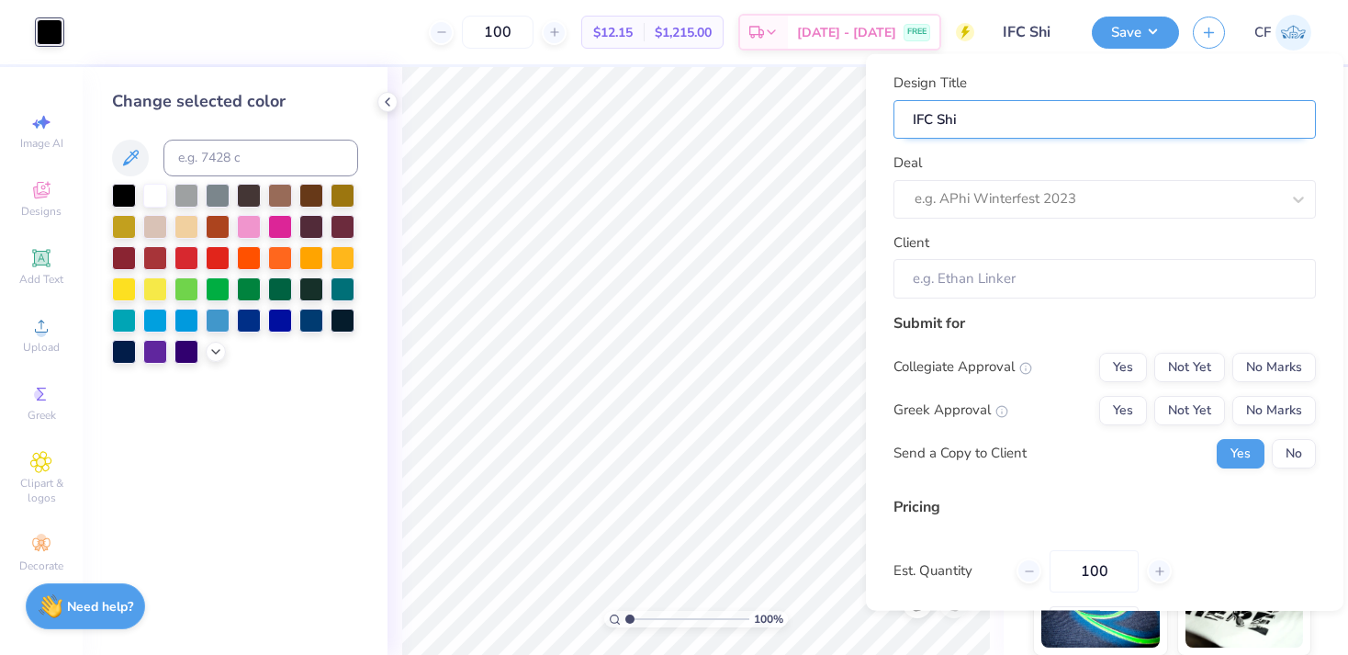
type input "IFC Shir"
type input "IFC Shirt"
type input "IFC Shirtd"
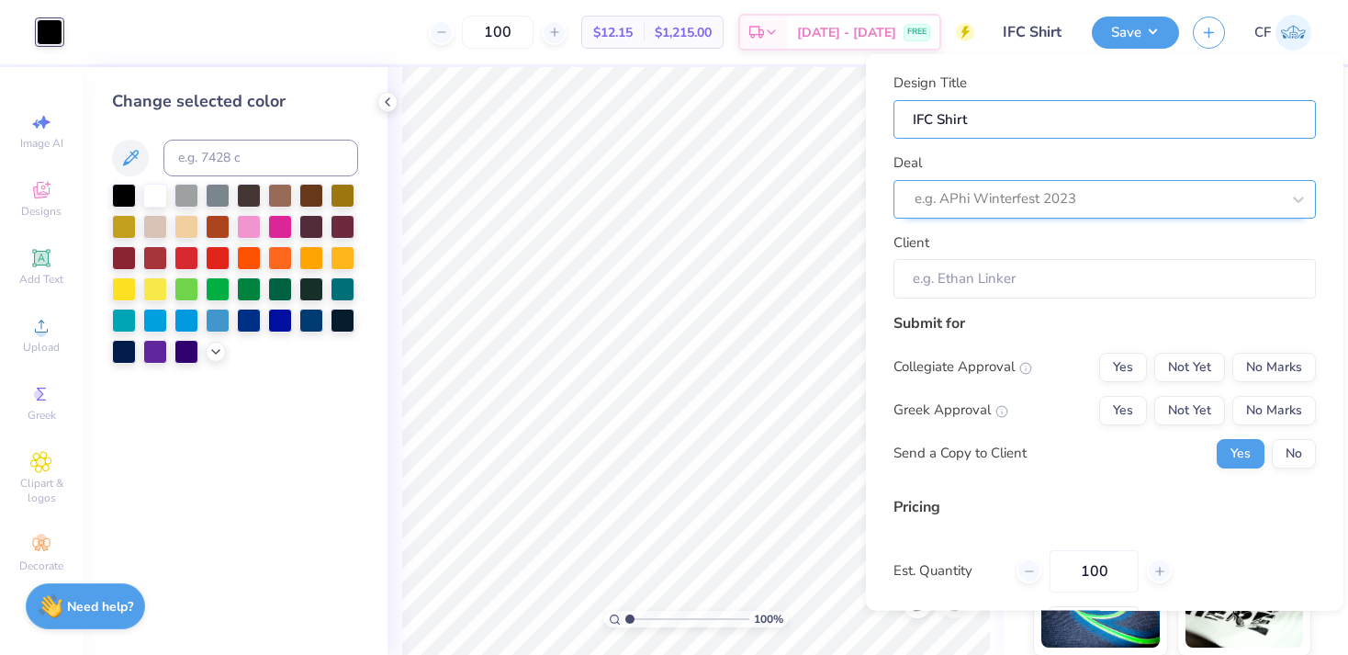
type input "IFC Shirtd"
type input "IFC Shirt"
type input "IFC Shirts"
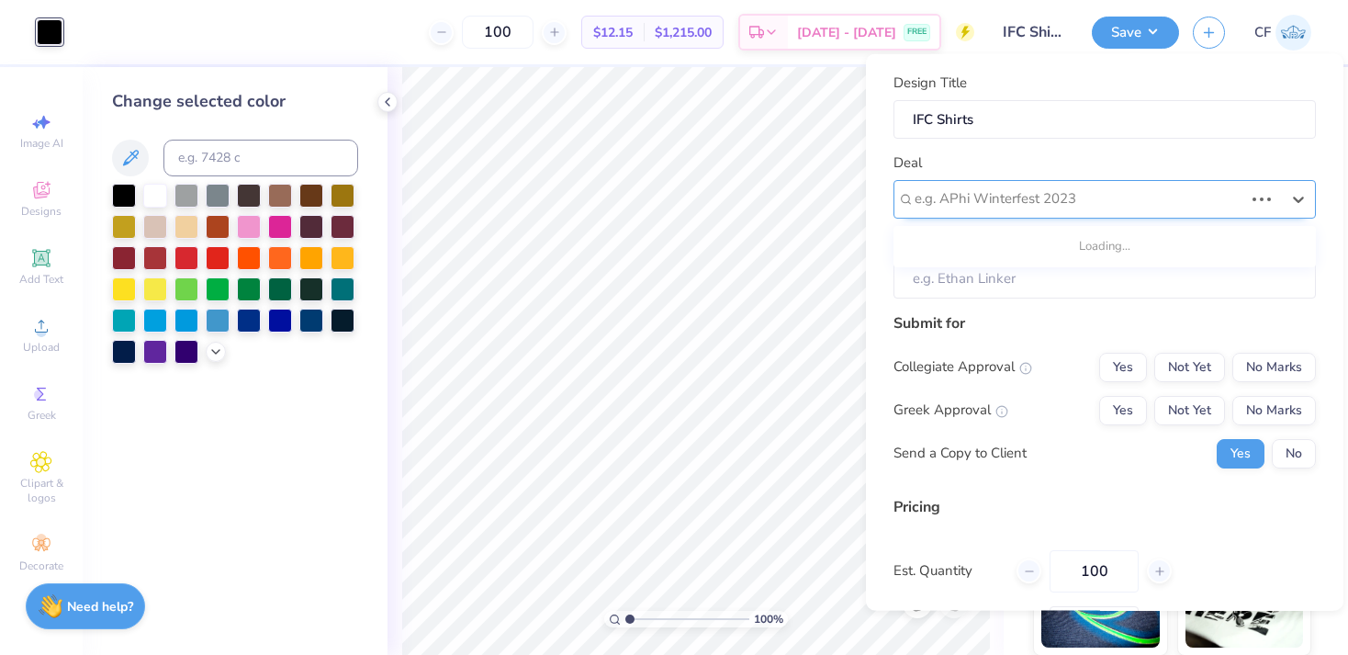
click at [977, 203] on div "e.g. APhi Winterfest 2023" at bounding box center [1079, 198] width 329 height 21
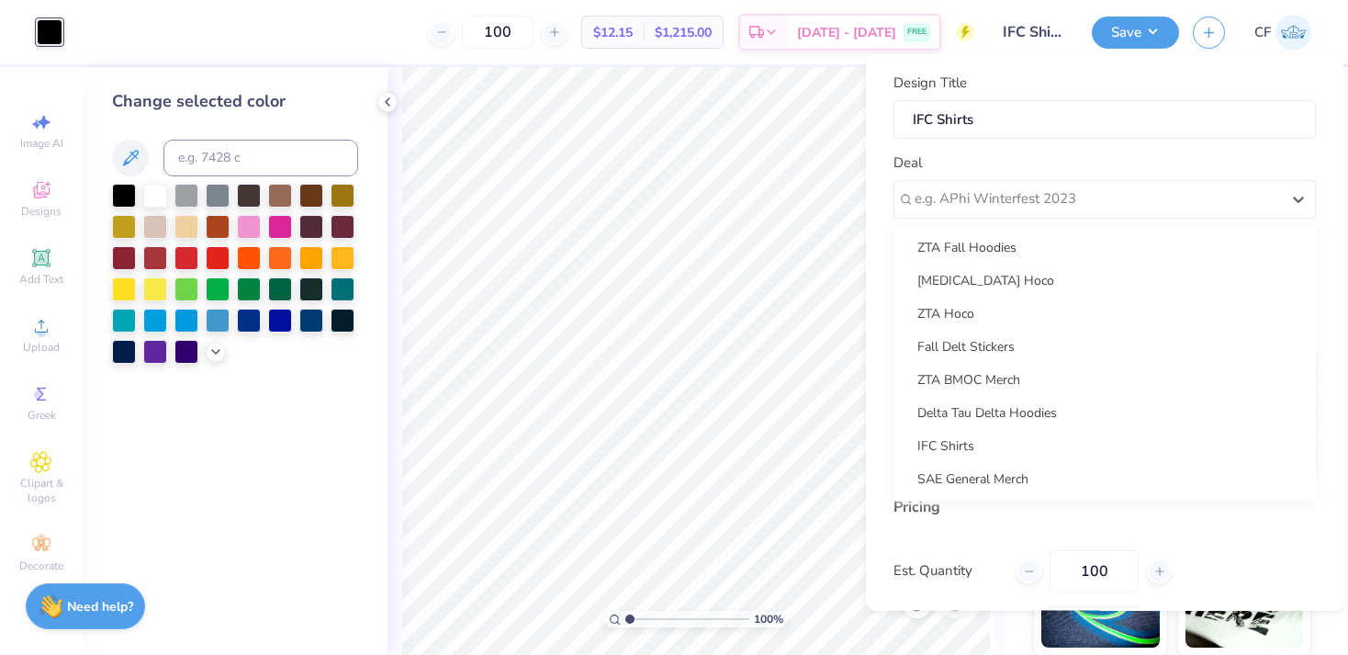
scroll to position [431, 0]
click at [995, 443] on div "IFC Shirts" at bounding box center [1105, 445] width 408 height 30
type input "[PERSON_NAME]"
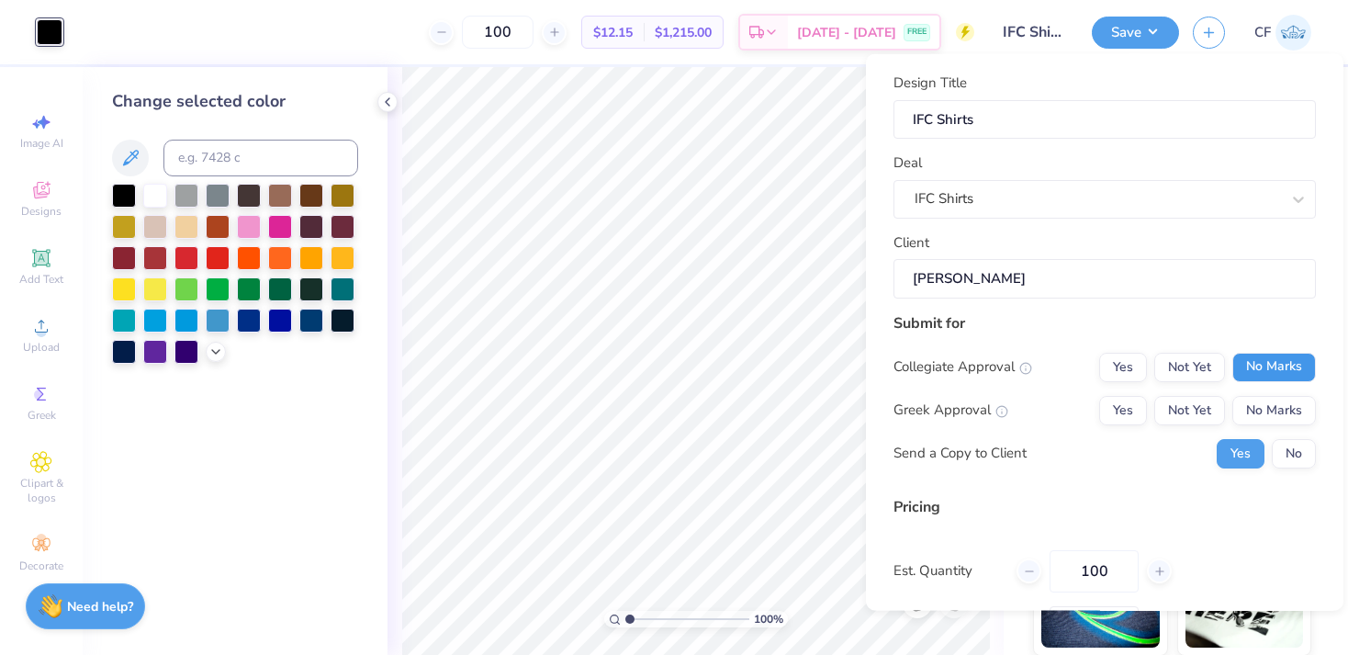
click at [1245, 372] on button "No Marks" at bounding box center [1275, 366] width 84 height 29
click at [1259, 413] on button "No Marks" at bounding box center [1275, 409] width 84 height 29
click at [1294, 458] on button "No" at bounding box center [1294, 452] width 44 height 29
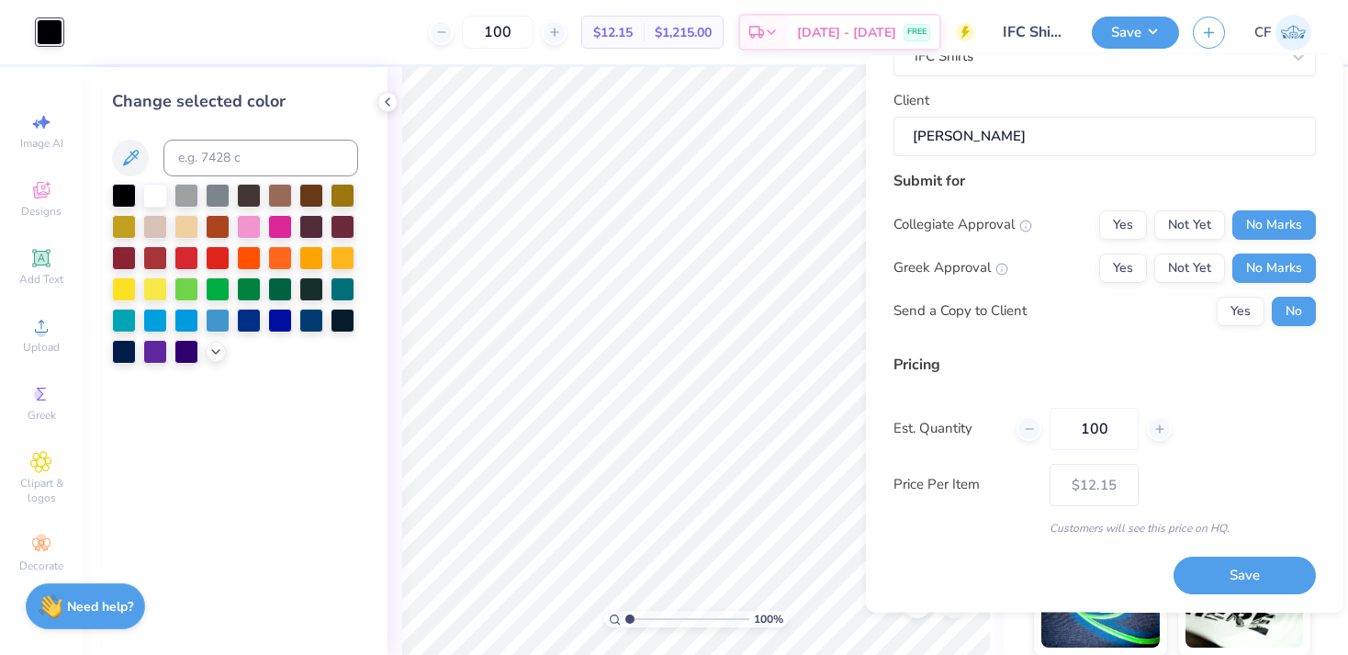
scroll to position [142, 0]
click at [1236, 569] on button "Save" at bounding box center [1245, 577] width 142 height 38
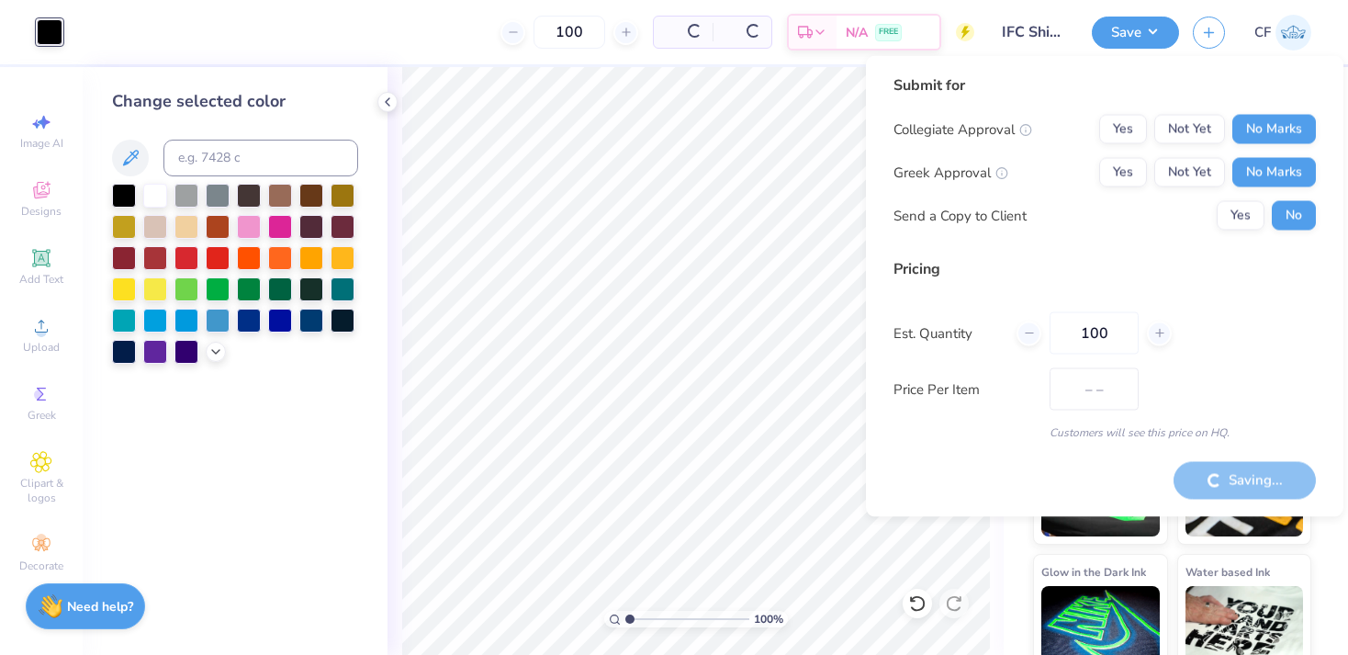
type input "$12.15"
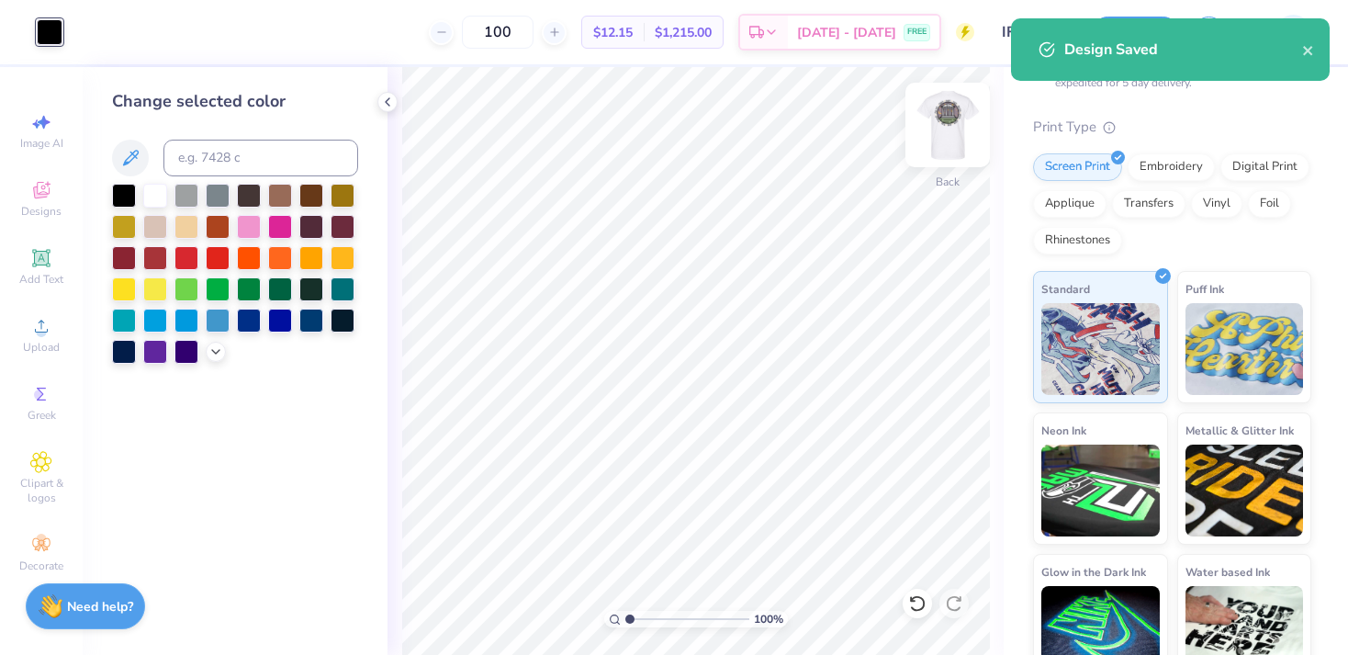
click at [953, 146] on img at bounding box center [947, 124] width 73 height 73
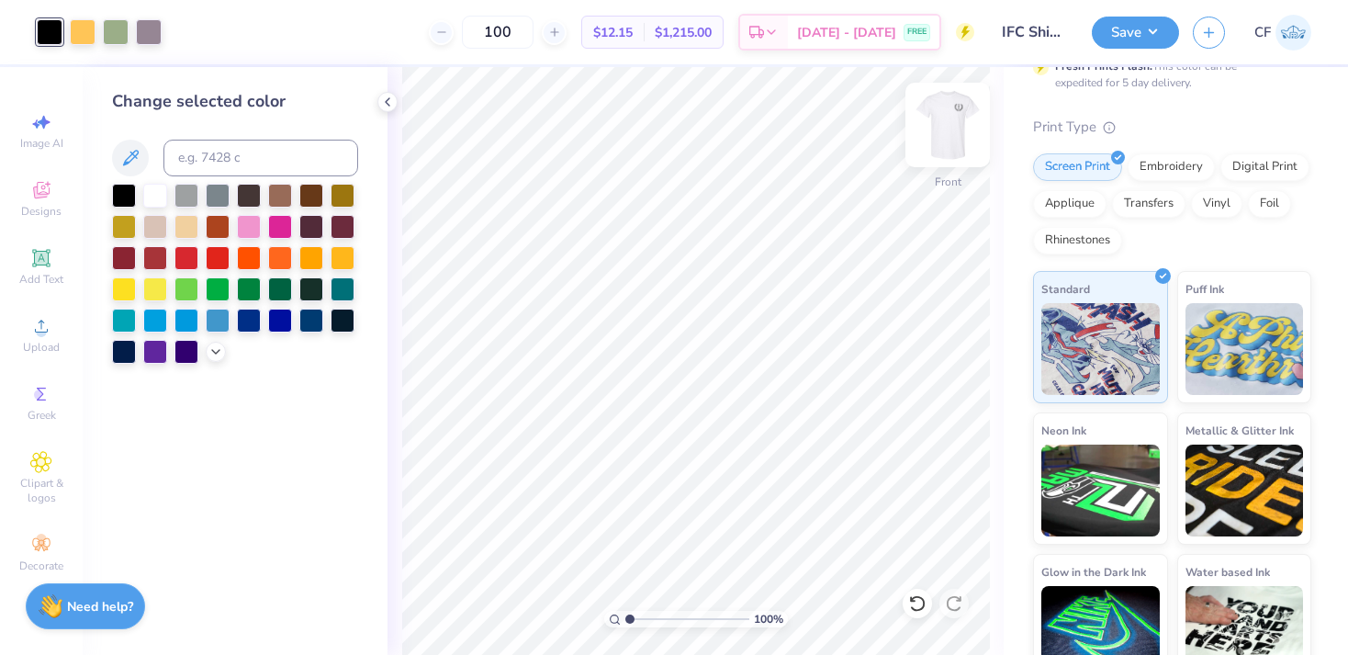
click at [950, 145] on img at bounding box center [947, 124] width 73 height 73
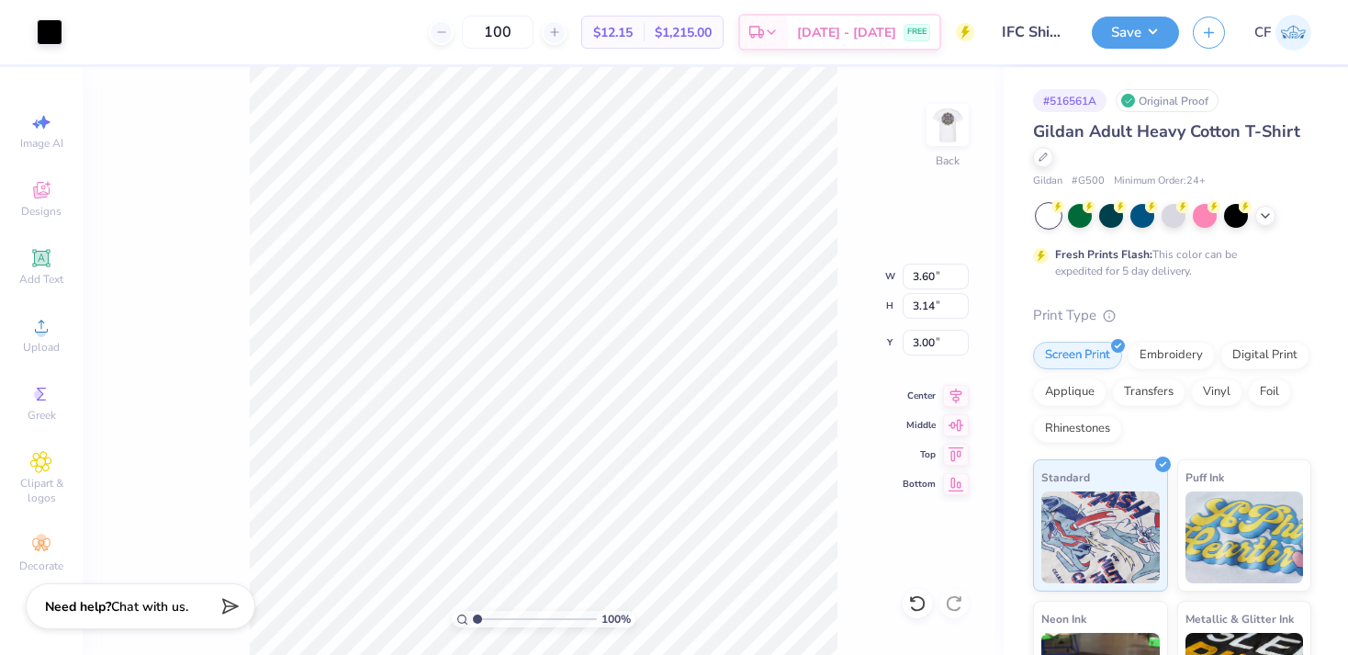
type input "3.69"
type input "3.22"
type input "4.18"
type input "3.65"
click at [942, 127] on img at bounding box center [947, 124] width 73 height 73
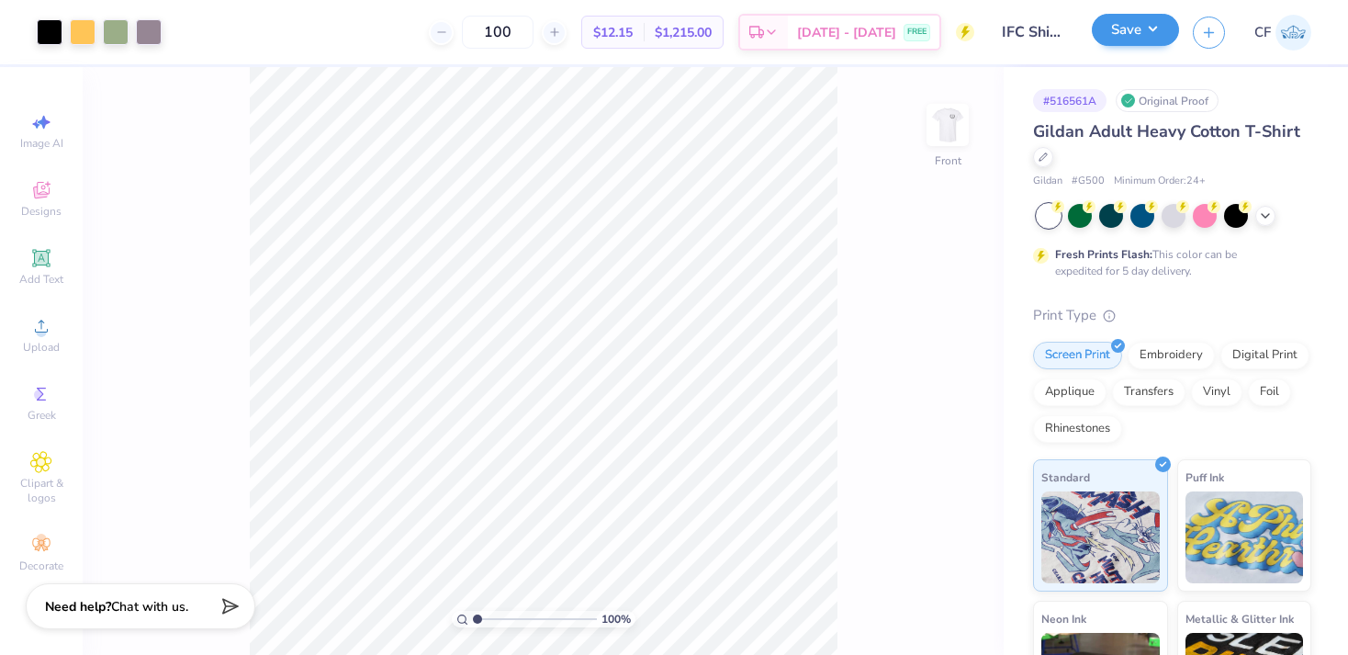
click at [1110, 30] on button "Save" at bounding box center [1135, 30] width 87 height 32
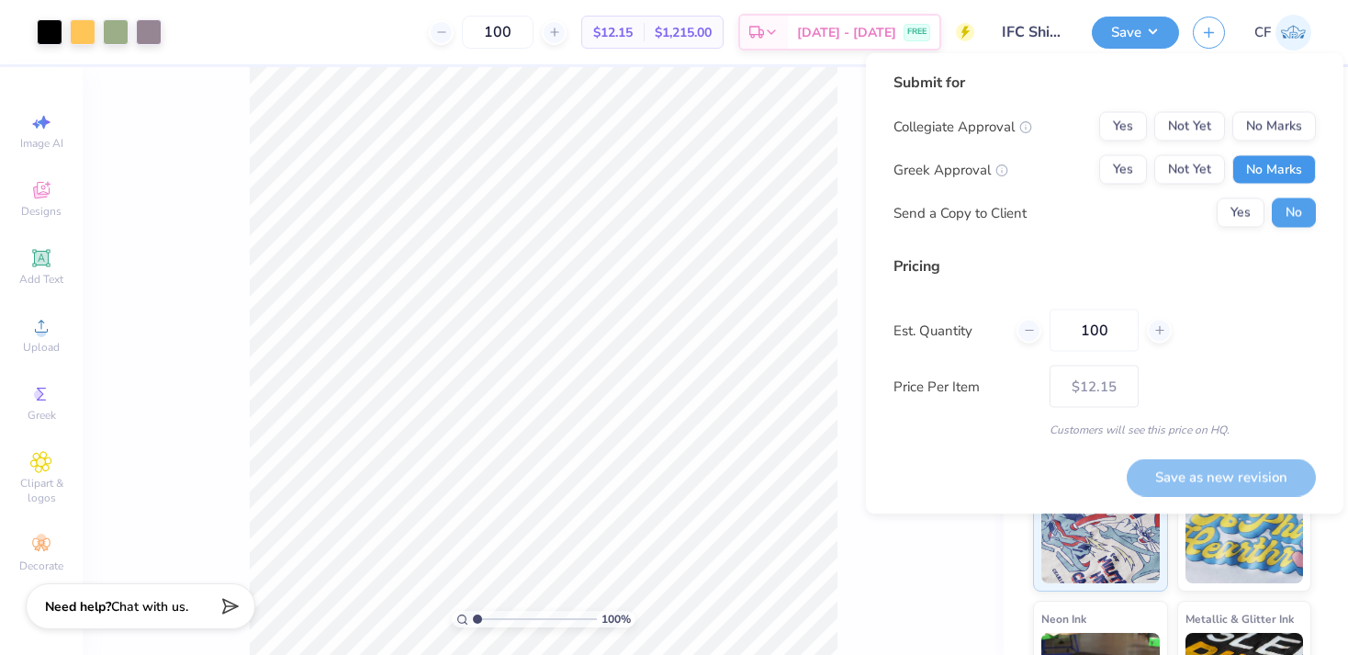
click at [1257, 174] on button "No Marks" at bounding box center [1275, 169] width 84 height 29
click at [1257, 134] on button "No Marks" at bounding box center [1275, 126] width 84 height 29
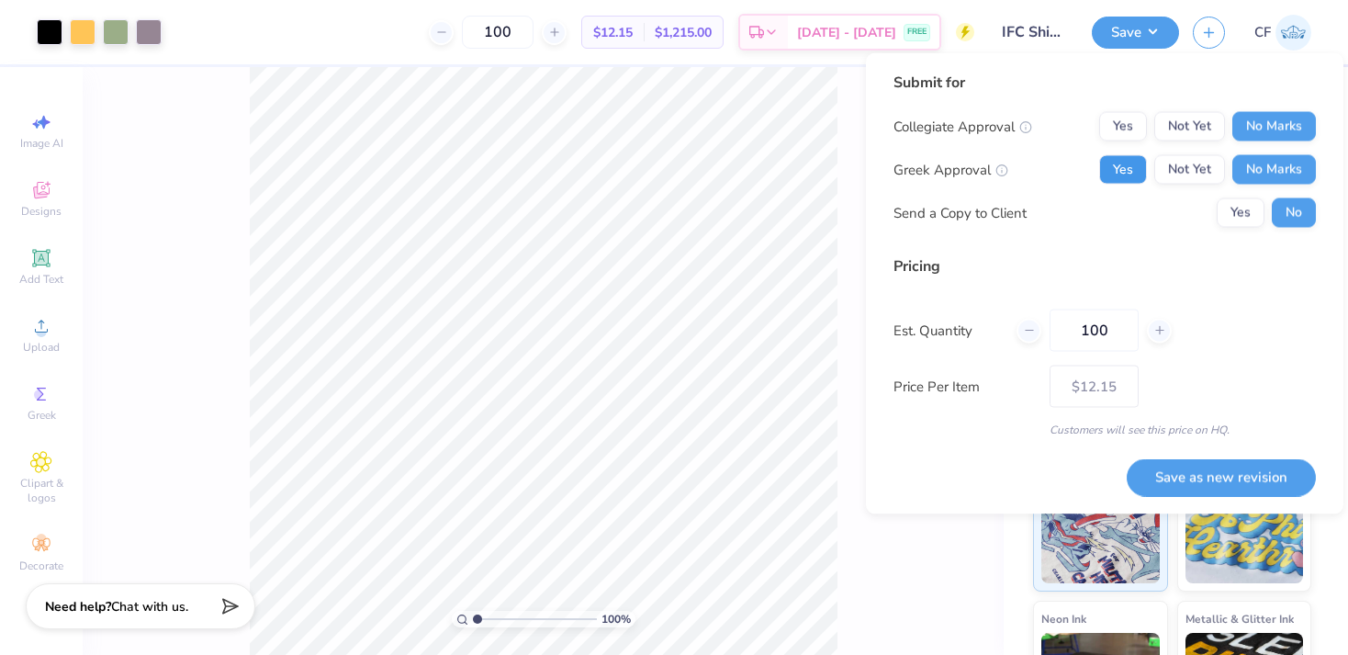
click at [1122, 179] on button "Yes" at bounding box center [1124, 169] width 48 height 29
click at [1249, 169] on button "No Marks" at bounding box center [1275, 169] width 84 height 29
click at [1132, 176] on button "Yes" at bounding box center [1124, 169] width 48 height 29
click at [1257, 170] on button "No Marks" at bounding box center [1275, 169] width 84 height 29
drag, startPoint x: 1111, startPoint y: 331, endPoint x: 1070, endPoint y: 331, distance: 41.3
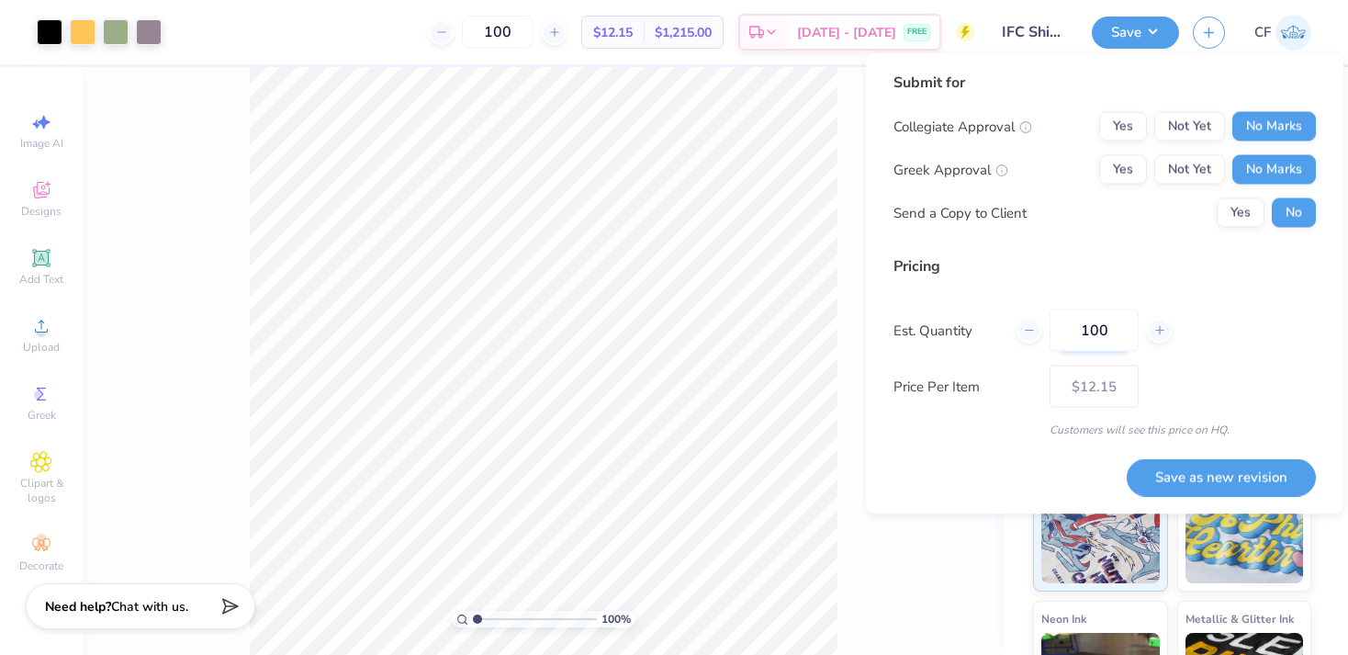
click at [1070, 331] on input "100" at bounding box center [1094, 331] width 89 height 42
type input "150"
type input "$10.43"
type input "1"
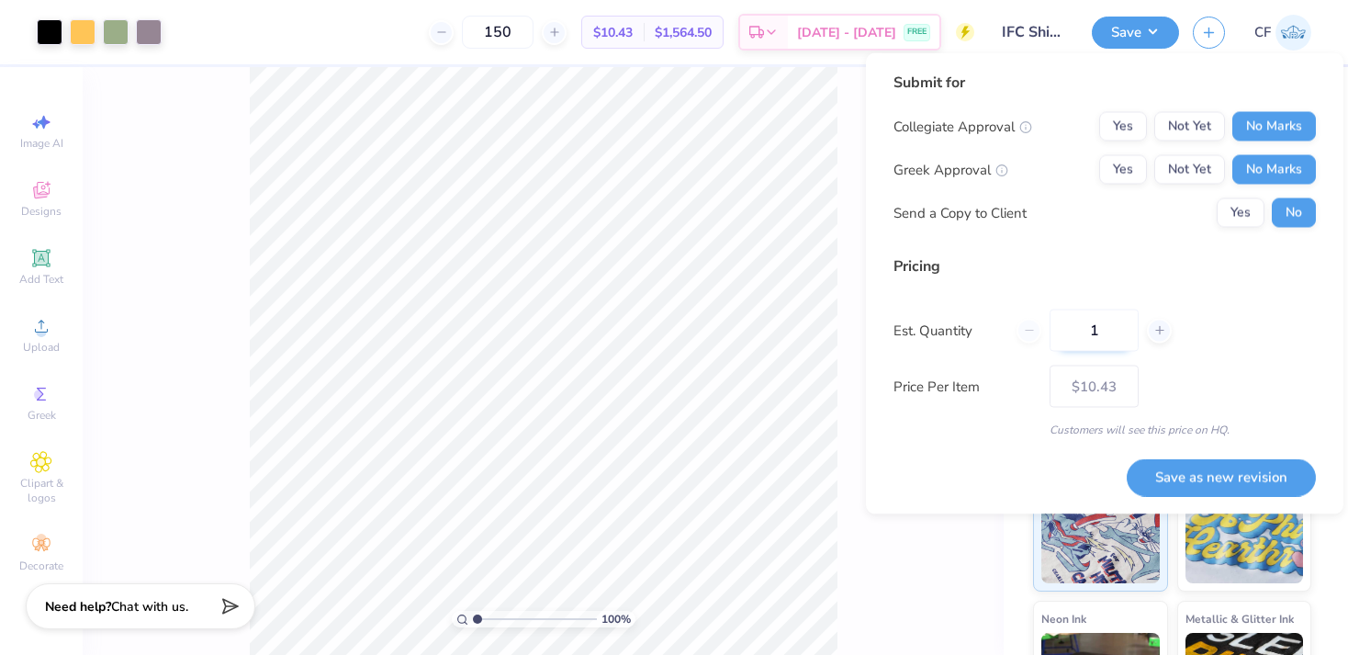
type input "1"
type input "100"
type input "$12.15"
type input "150"
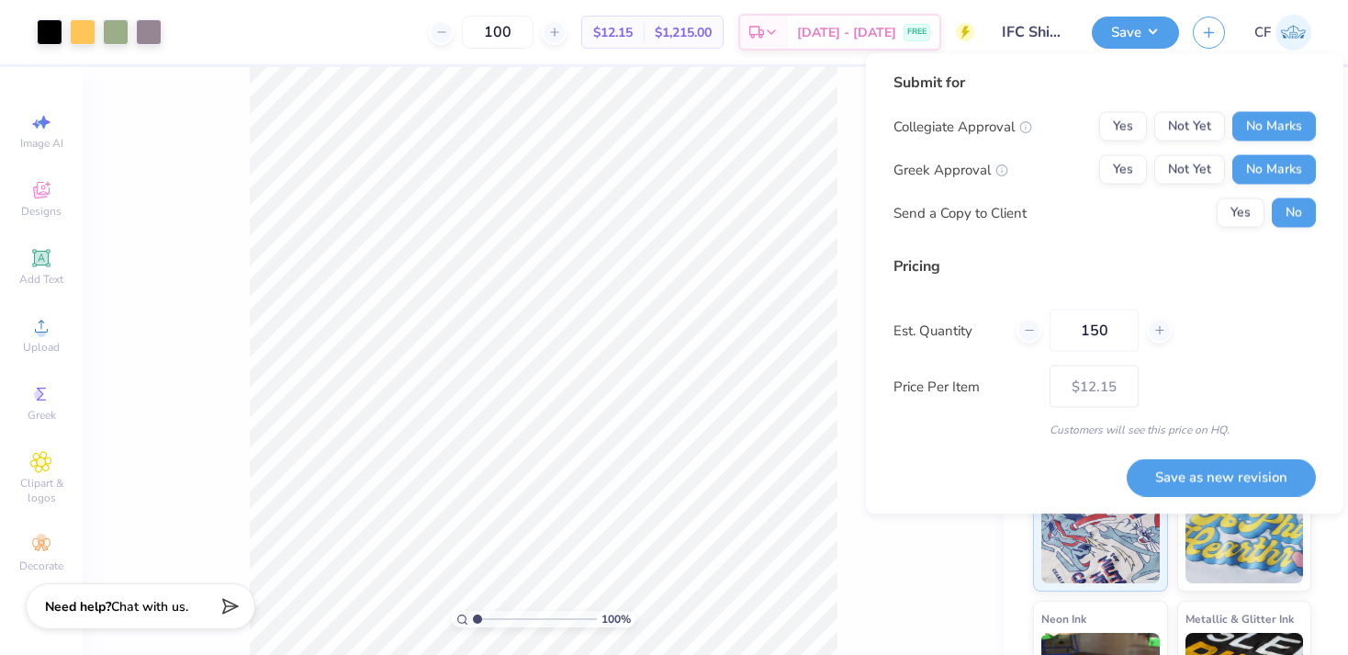
type input "150"
type input "$10.43"
type input "120"
type input "$11.92"
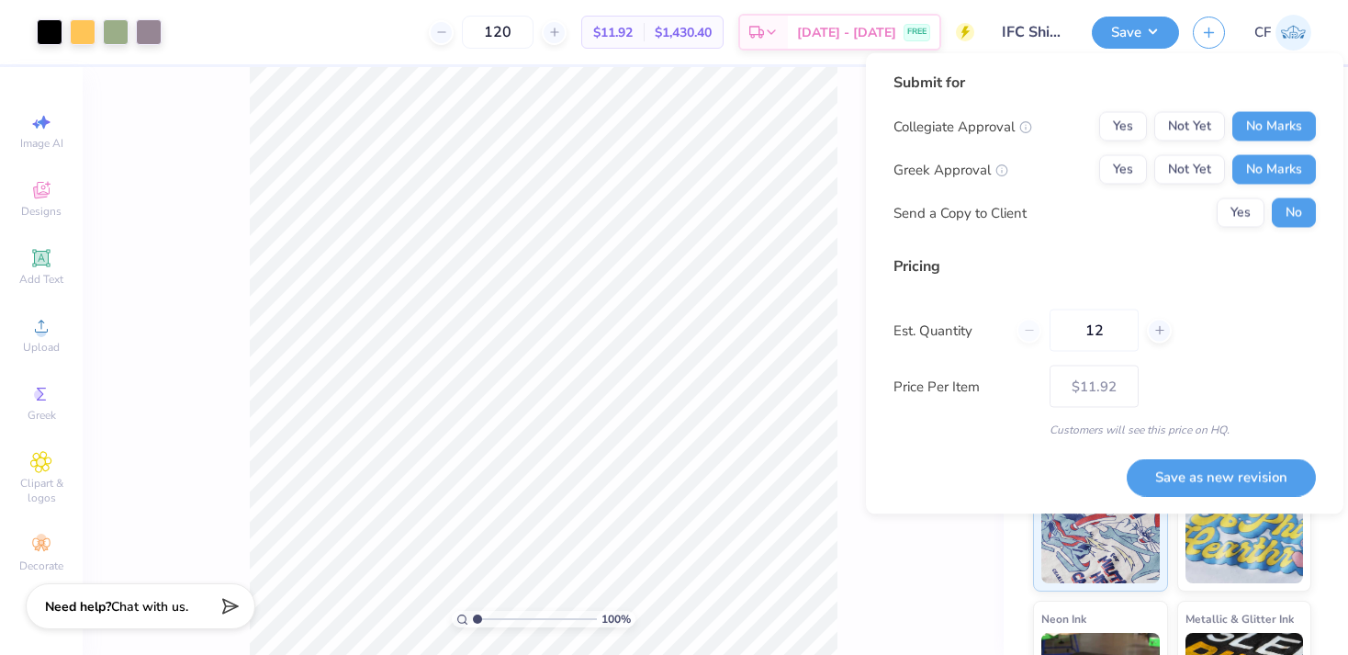
type input "1"
type input "100"
click at [1204, 468] on button "Save as new revision" at bounding box center [1221, 477] width 189 height 38
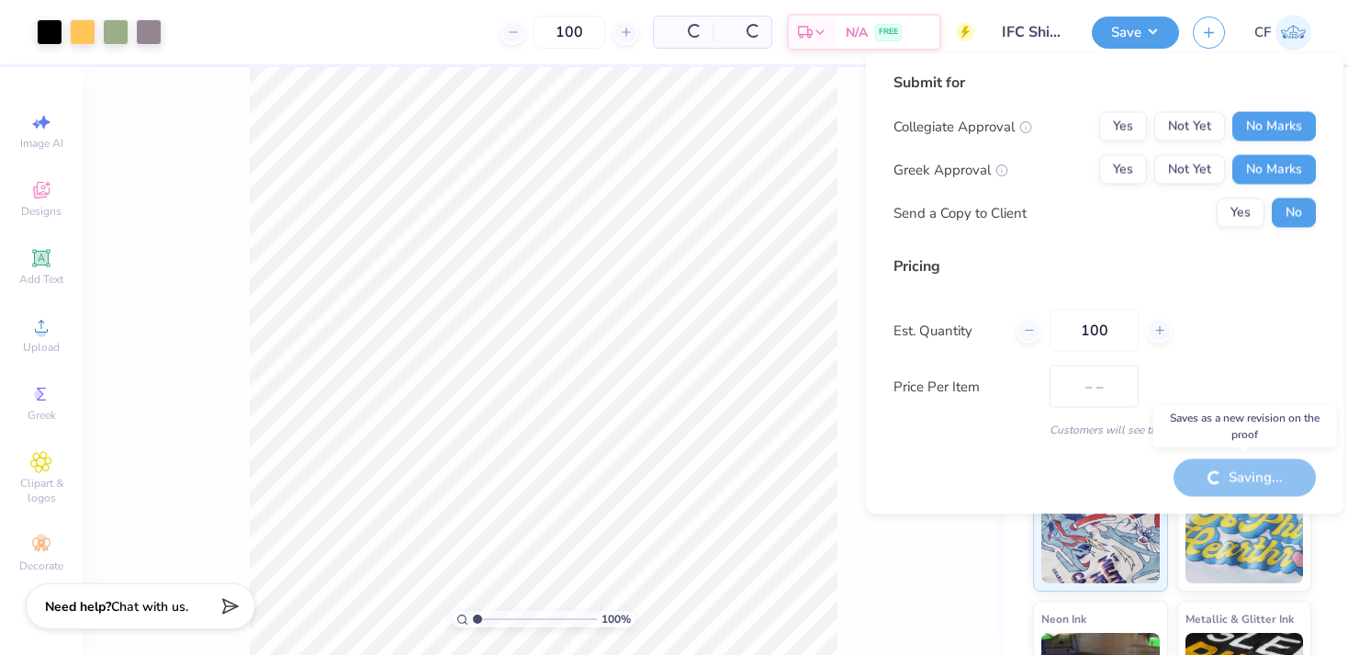
type input "$12.15"
